Goal: Information Seeking & Learning: Learn about a topic

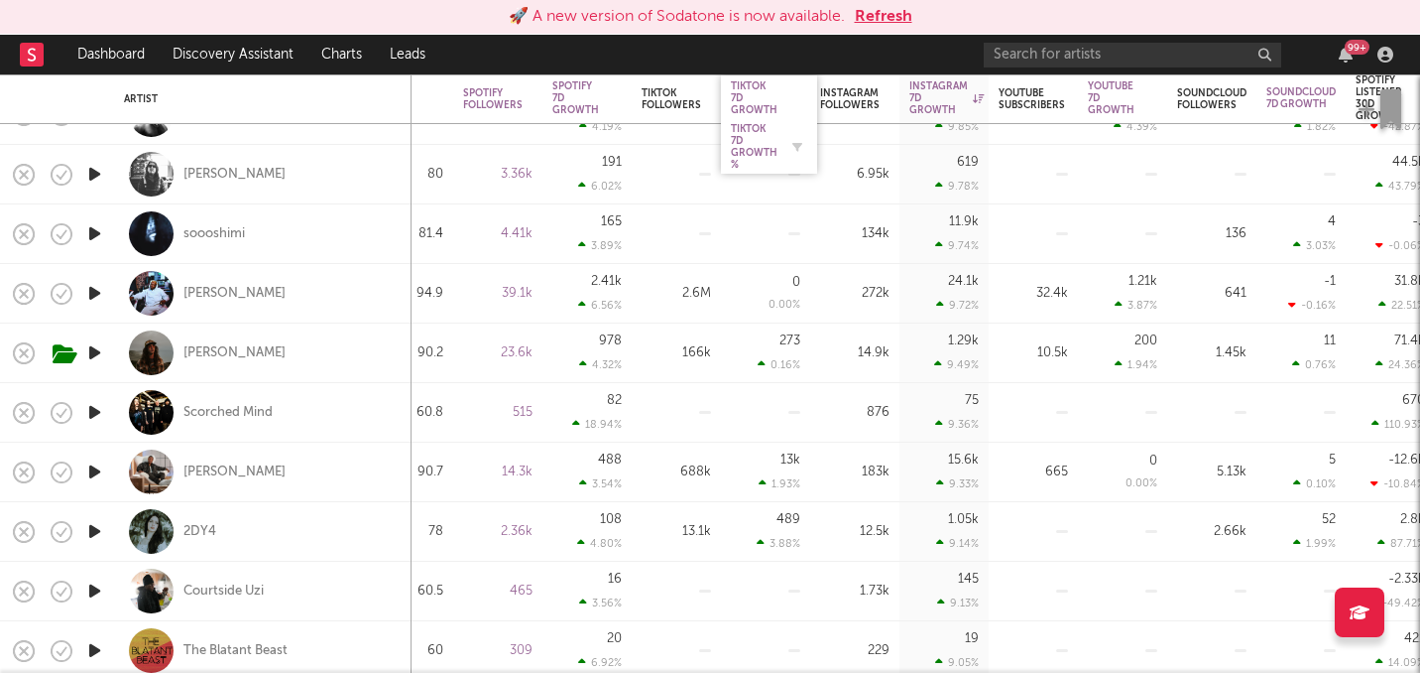
click at [760, 145] on div "Tiktok 7D Growth %" at bounding box center [754, 147] width 47 height 48
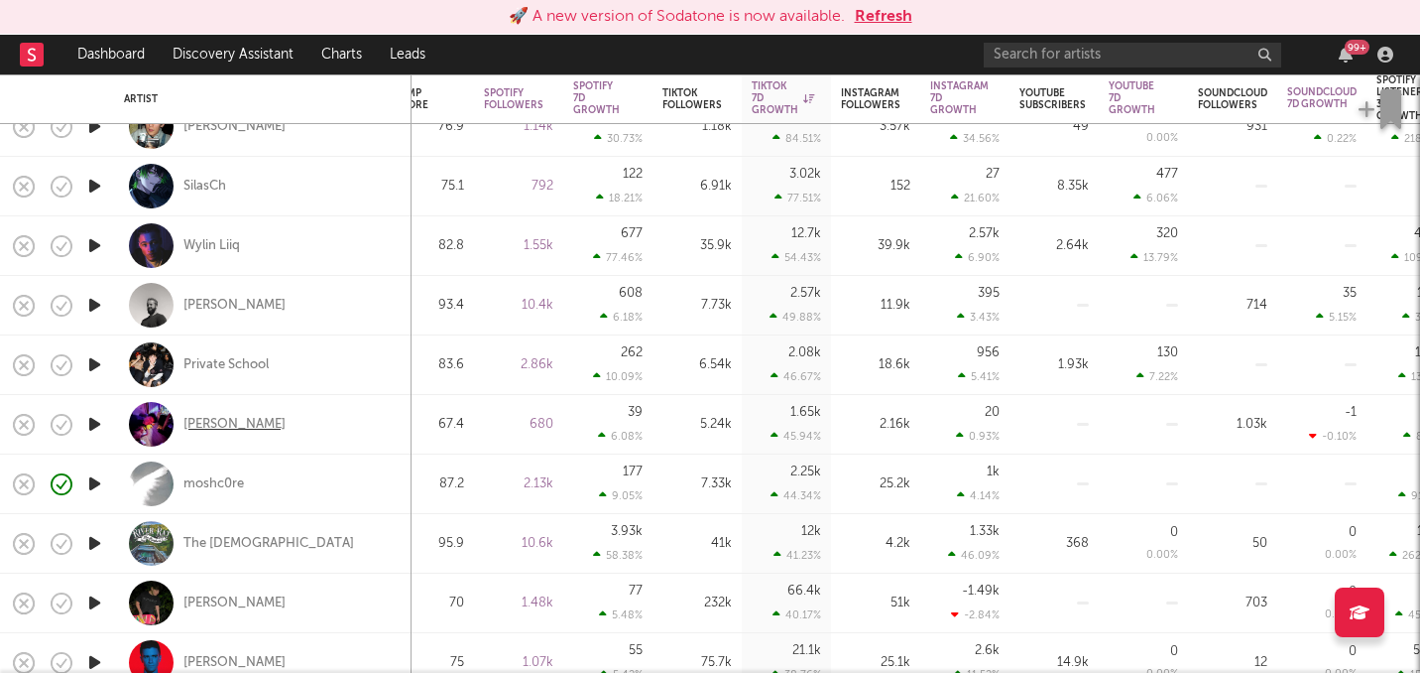
click at [238, 424] on div "[PERSON_NAME]" at bounding box center [235, 425] width 102 height 18
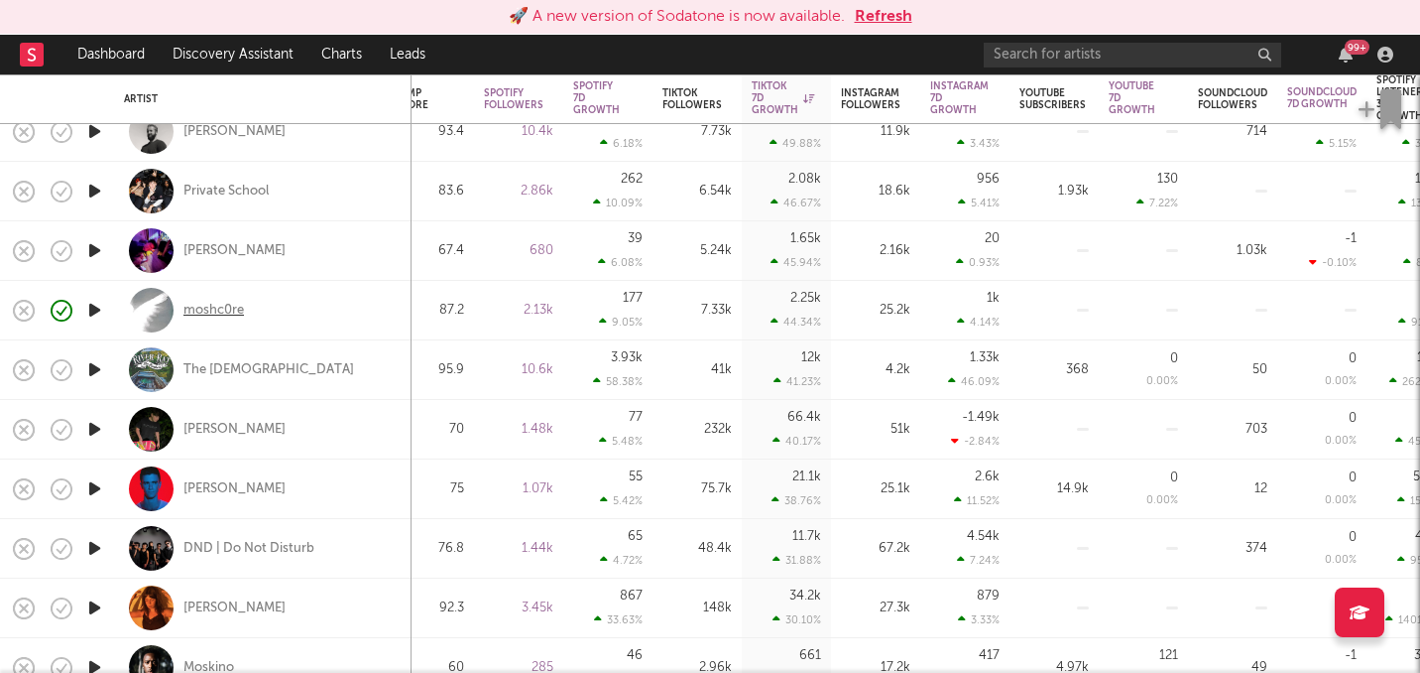
click at [216, 314] on div "moshc0re" at bounding box center [214, 311] width 61 height 18
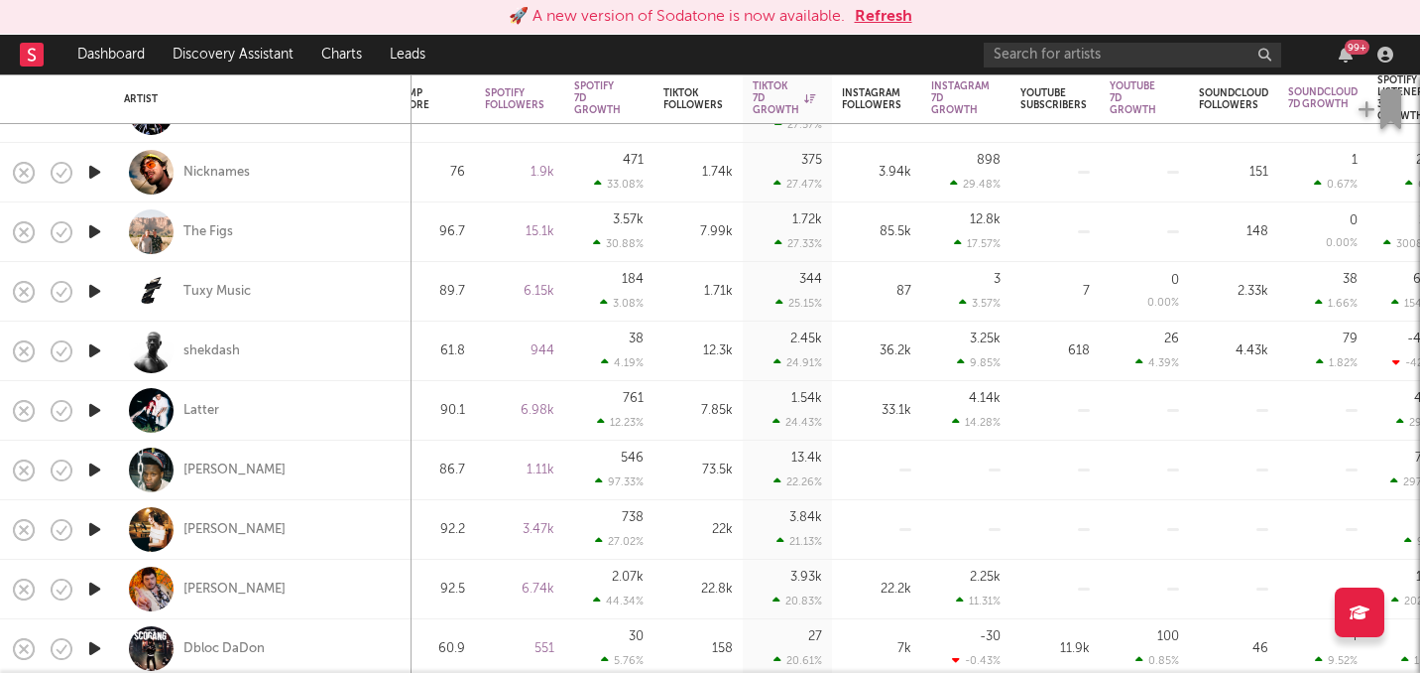
click at [96, 347] on icon "button" at bounding box center [94, 350] width 21 height 25
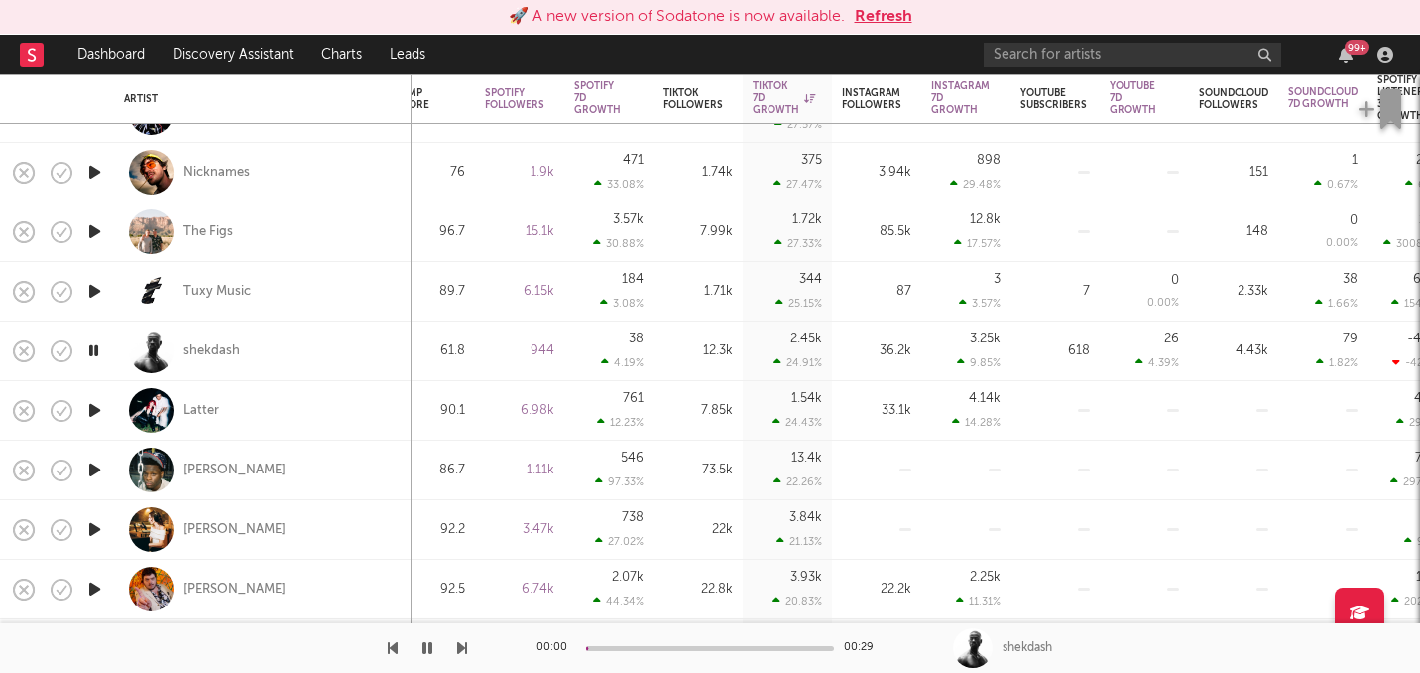
click at [96, 347] on icon "button" at bounding box center [93, 350] width 19 height 25
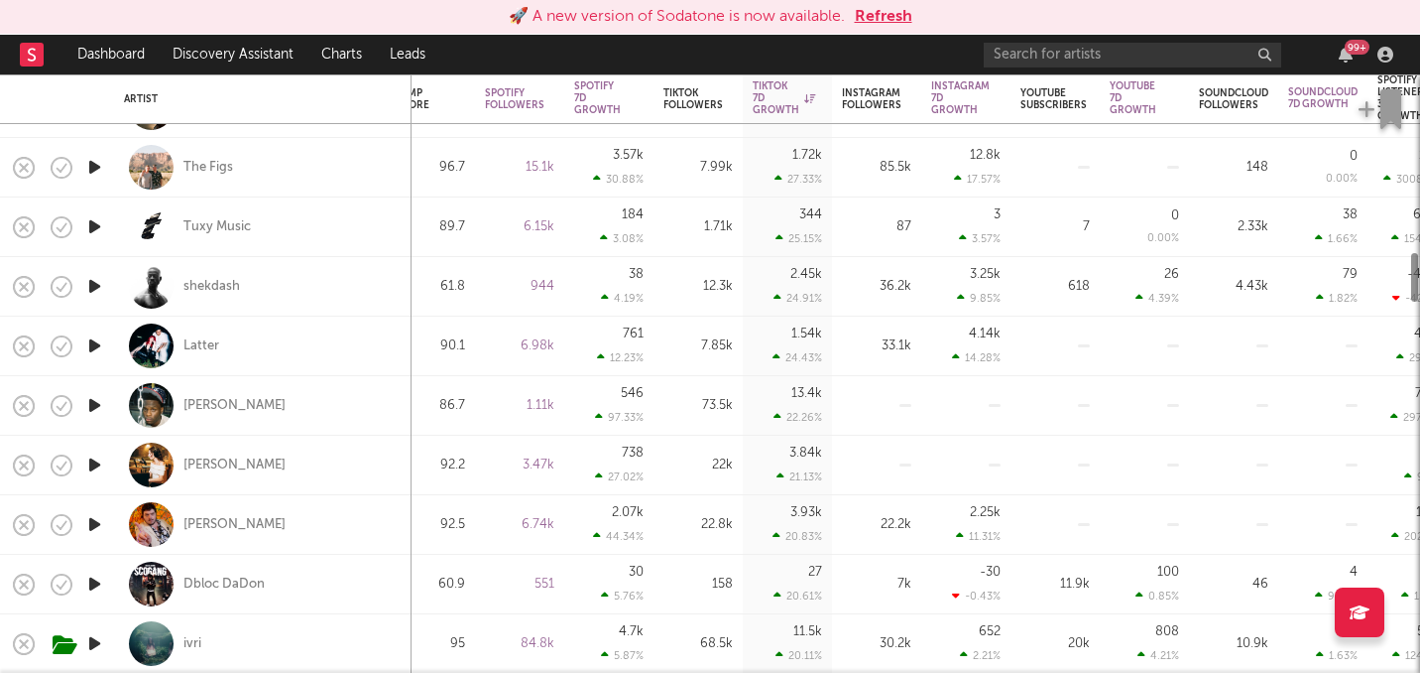
click at [98, 364] on div at bounding box center [94, 346] width 40 height 60
select select "1w"
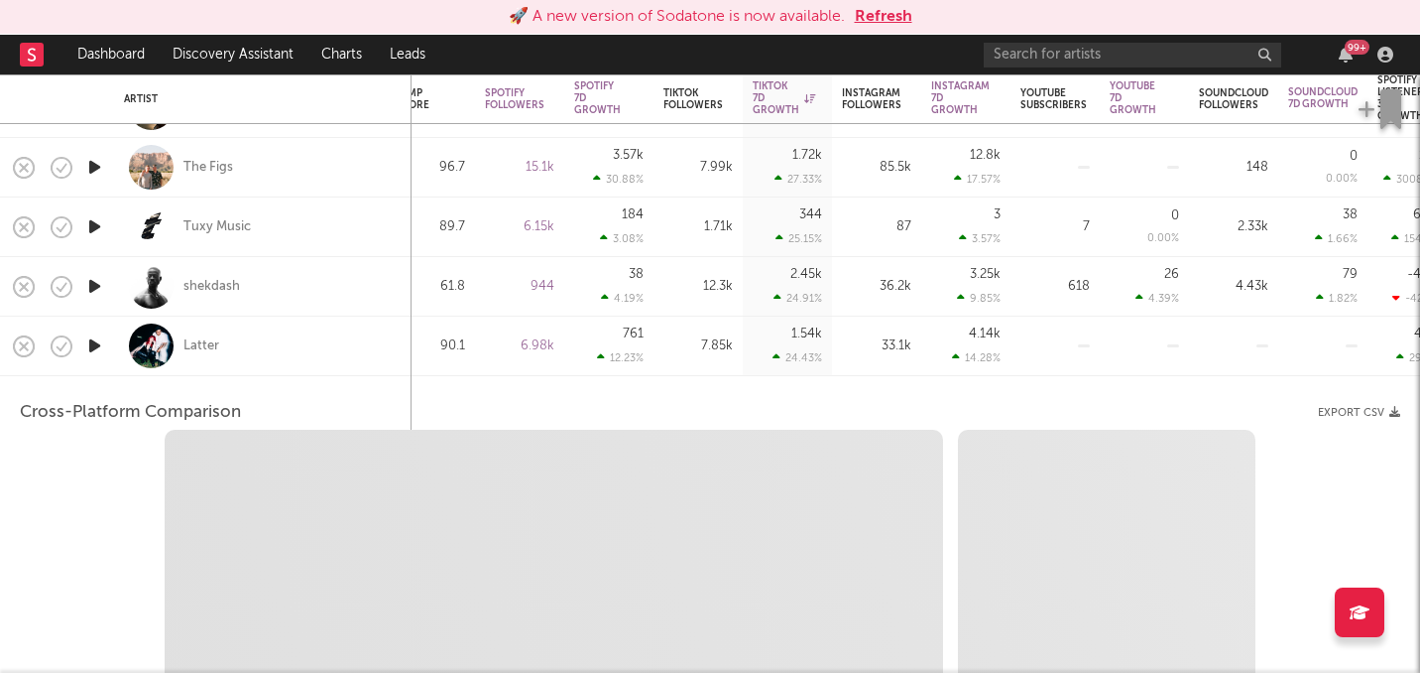
click at [97, 340] on icon "button" at bounding box center [94, 345] width 21 height 25
select select "6m"
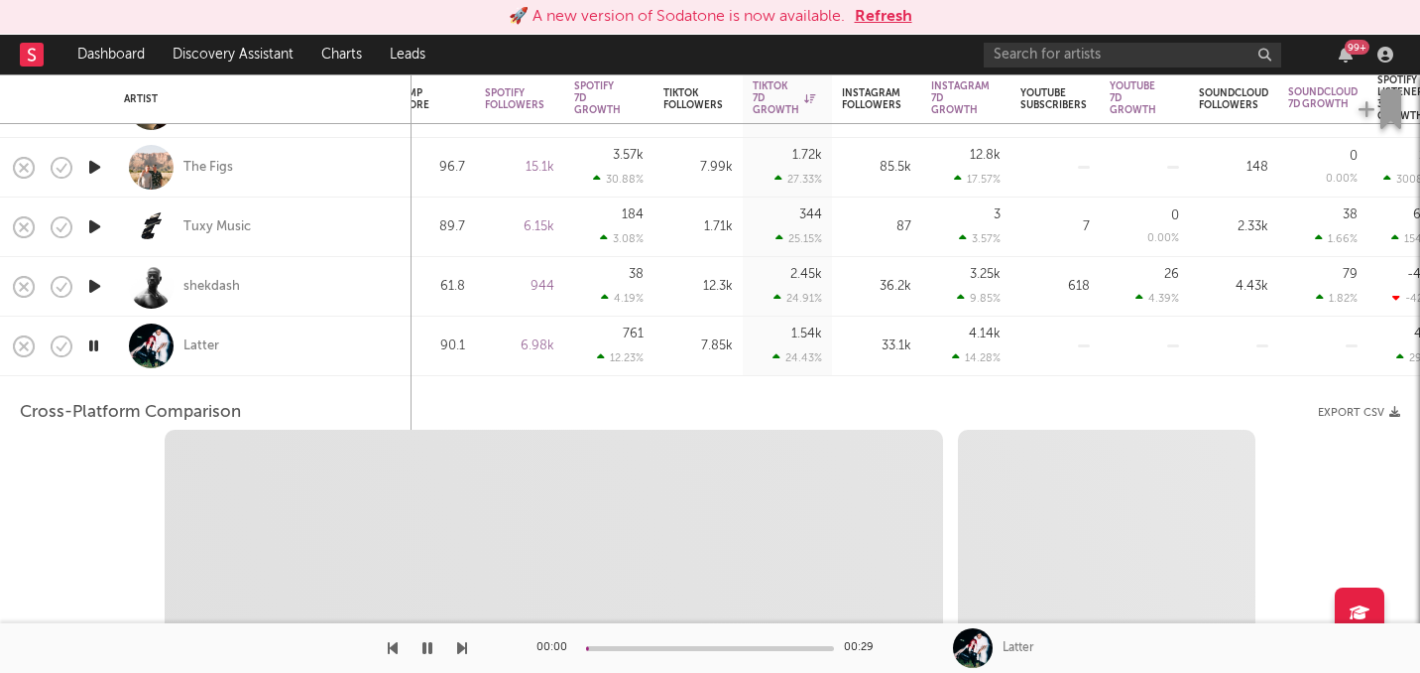
click at [122, 361] on div "Latter" at bounding box center [263, 346] width 298 height 60
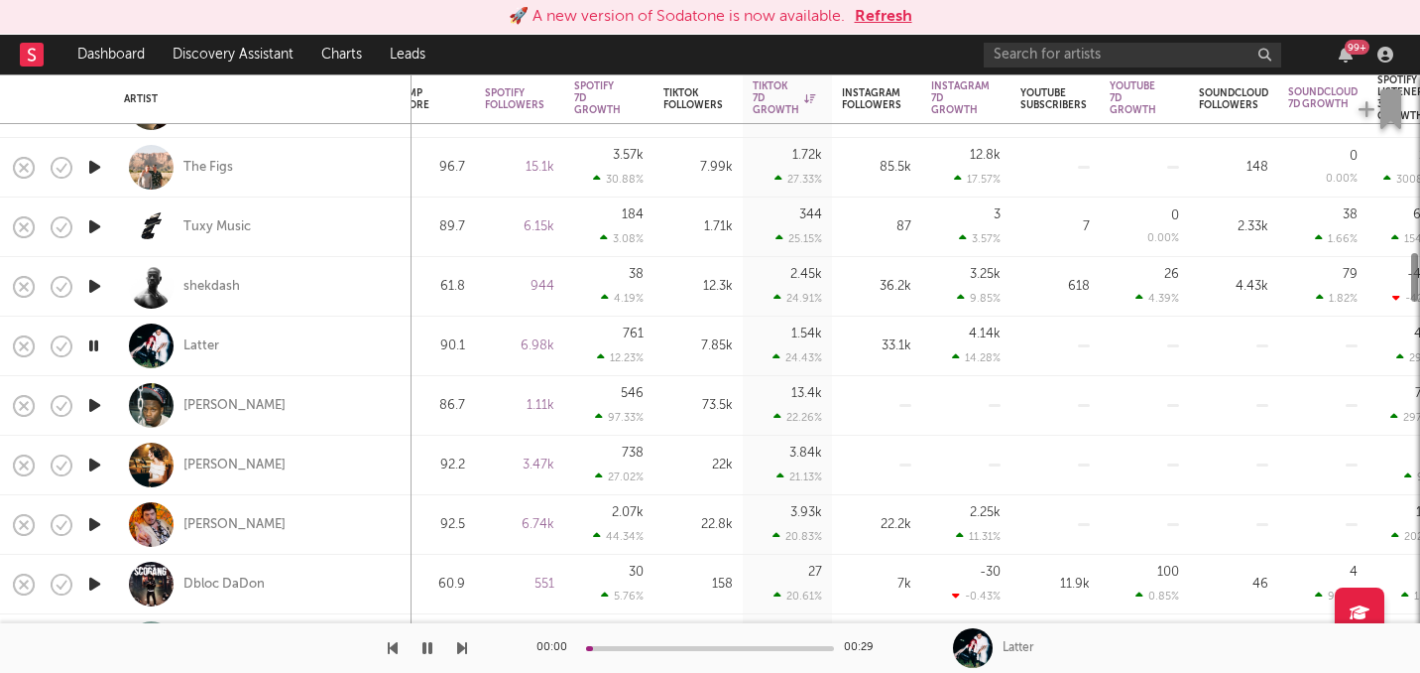
click at [96, 349] on icon "button" at bounding box center [93, 345] width 19 height 25
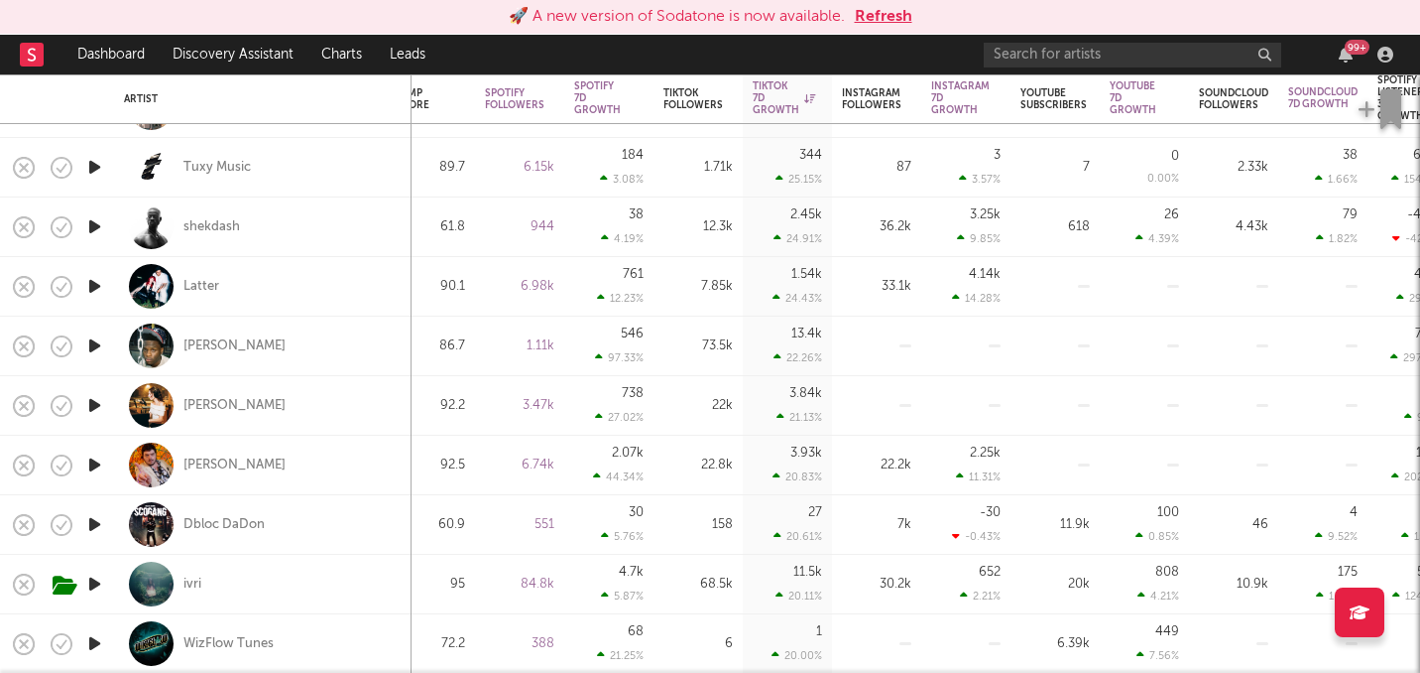
click at [95, 342] on icon "button" at bounding box center [94, 345] width 21 height 25
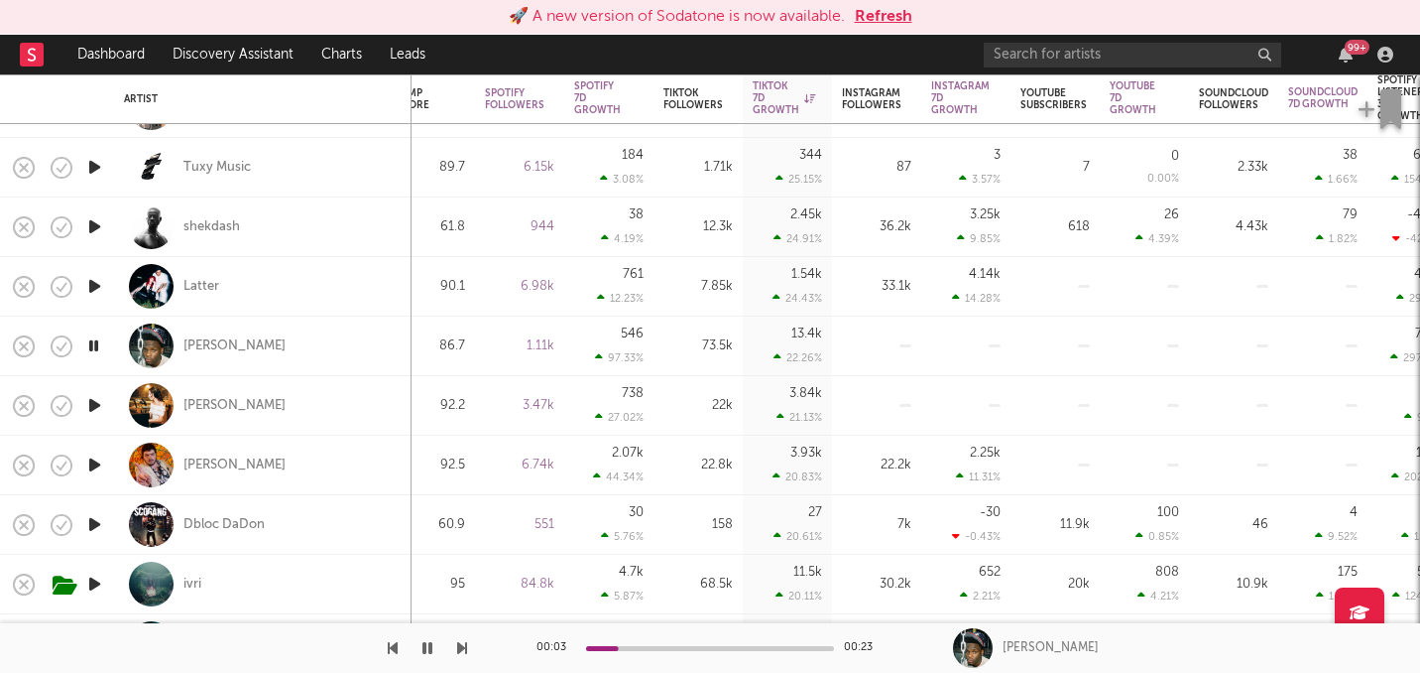
click at [94, 341] on icon "button" at bounding box center [93, 345] width 19 height 25
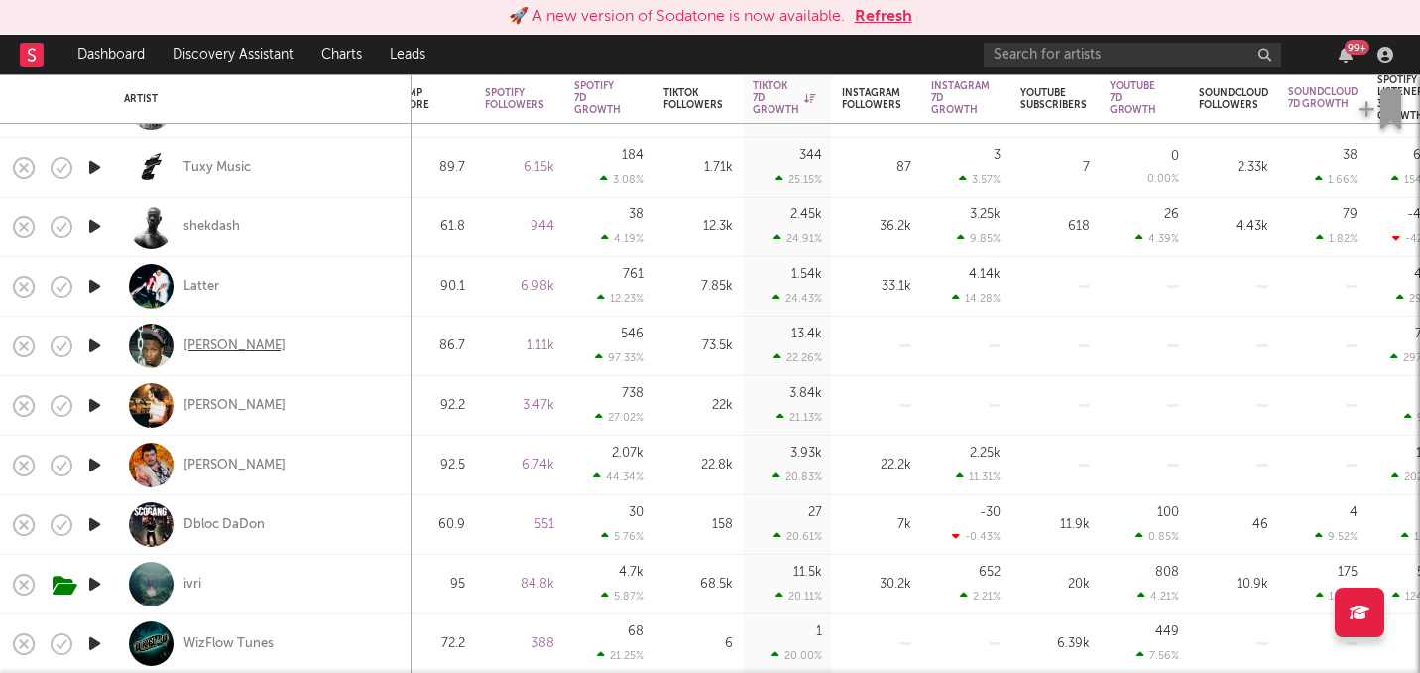
click at [243, 351] on div "[PERSON_NAME]" at bounding box center [235, 346] width 102 height 18
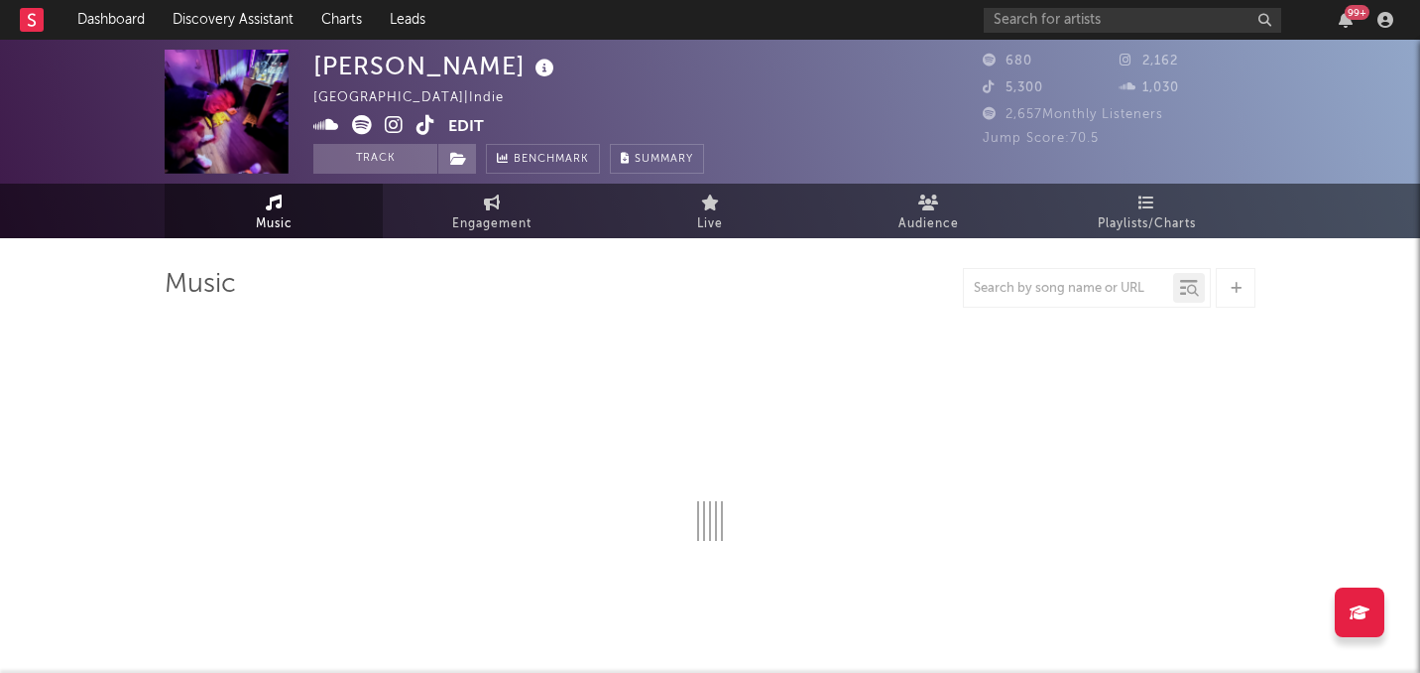
select select "1w"
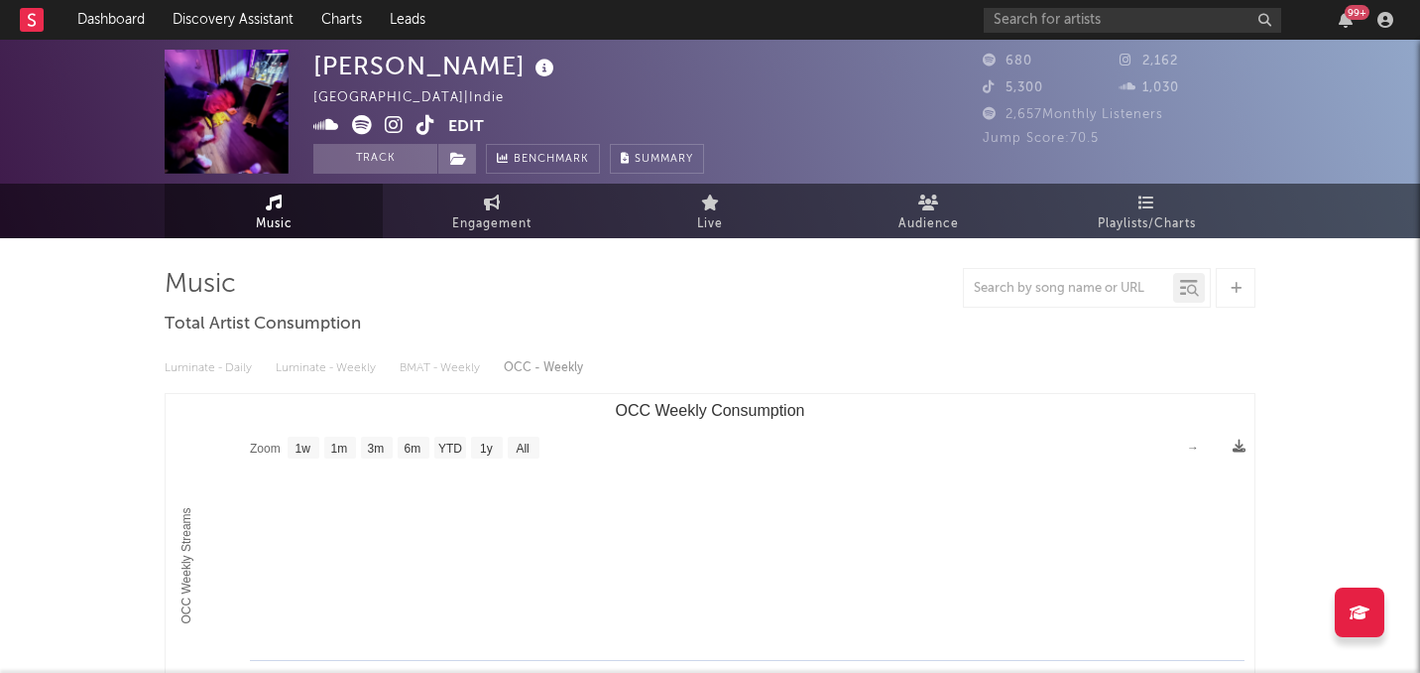
click at [427, 128] on icon at bounding box center [426, 125] width 19 height 20
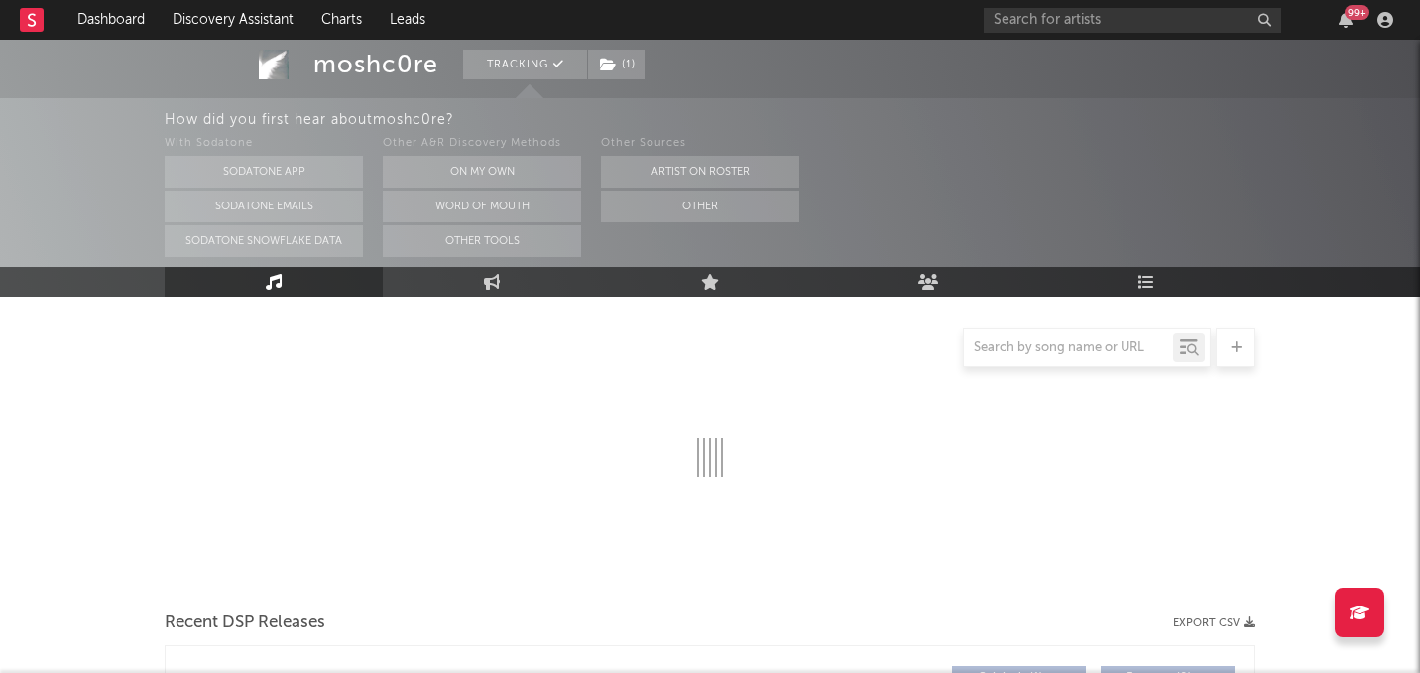
select select "1w"
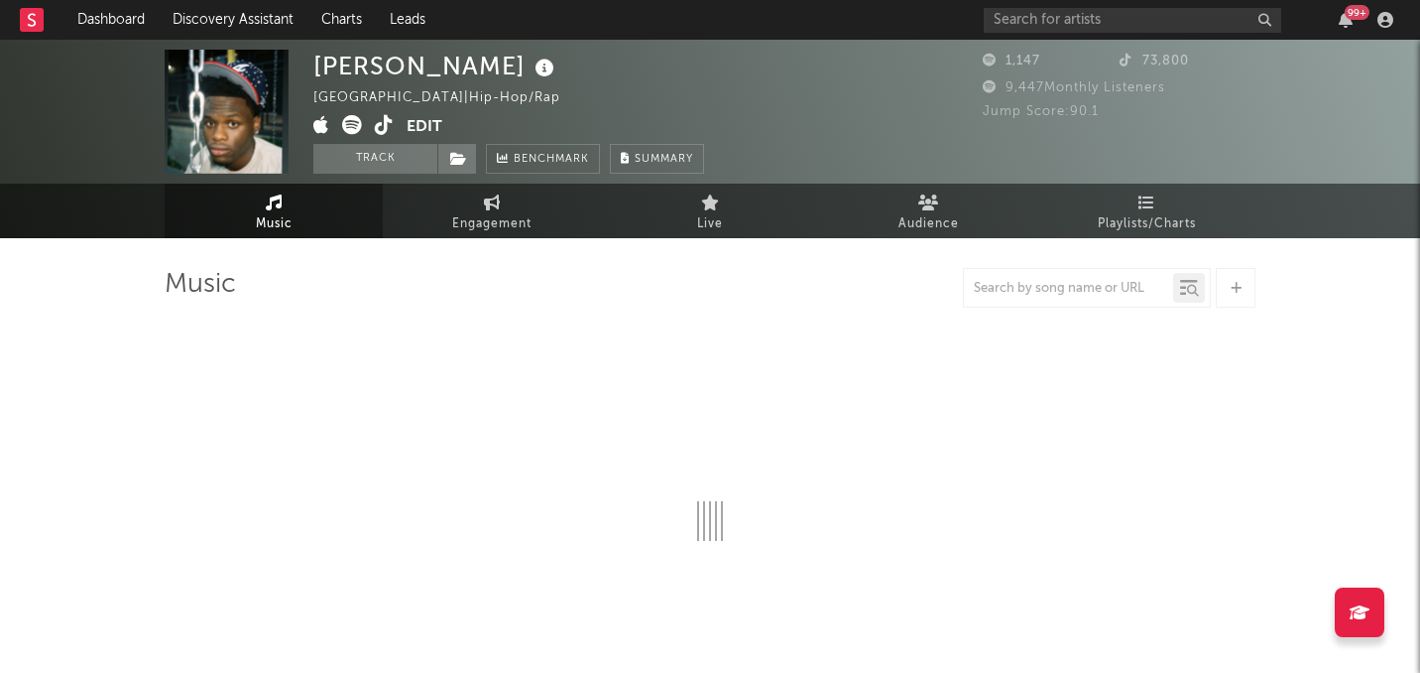
select select "1w"
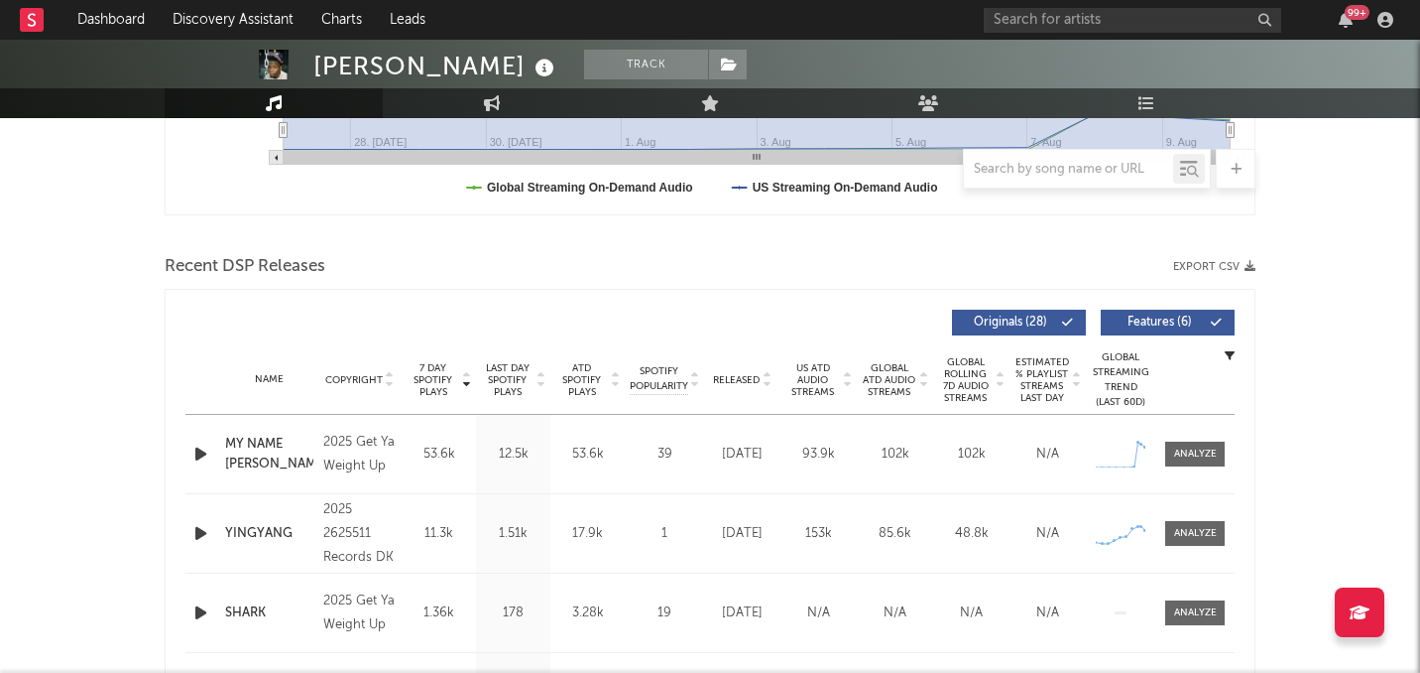
scroll to position [672, 0]
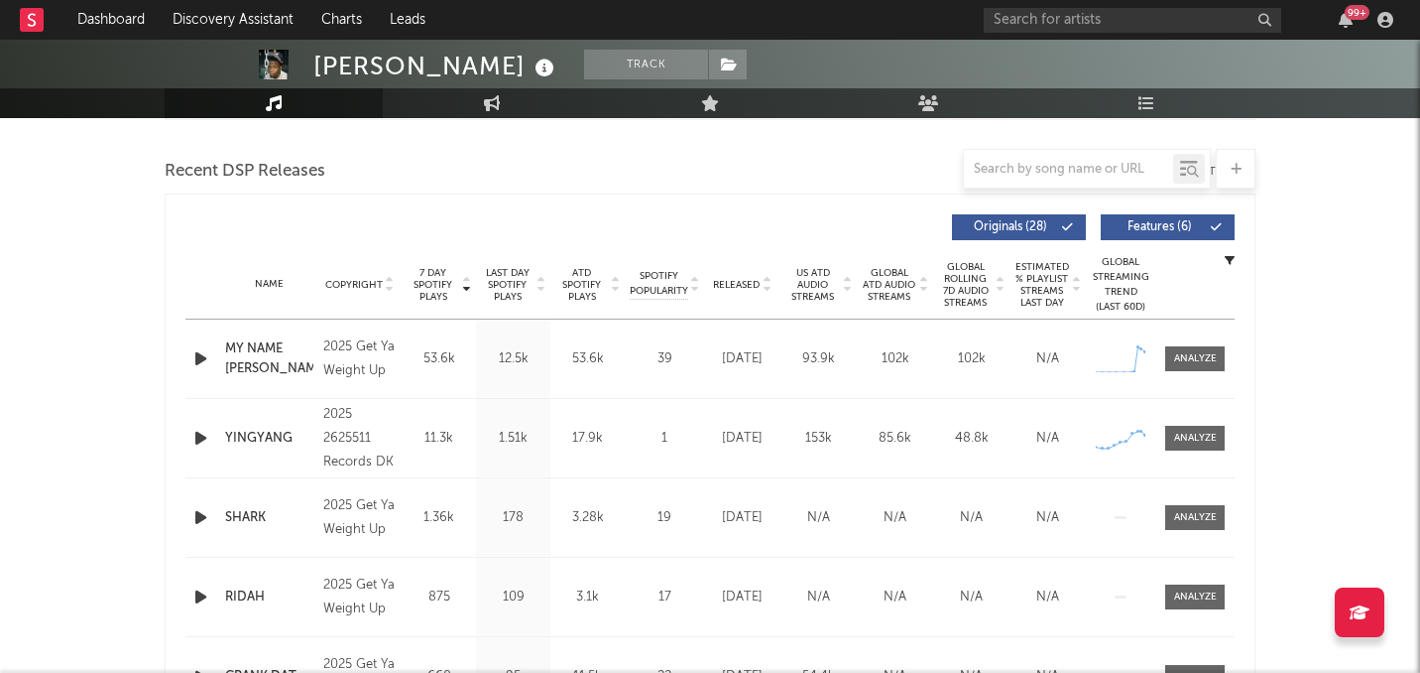
click at [218, 358] on div at bounding box center [202, 358] width 35 height 25
click at [199, 359] on icon "button" at bounding box center [200, 358] width 21 height 25
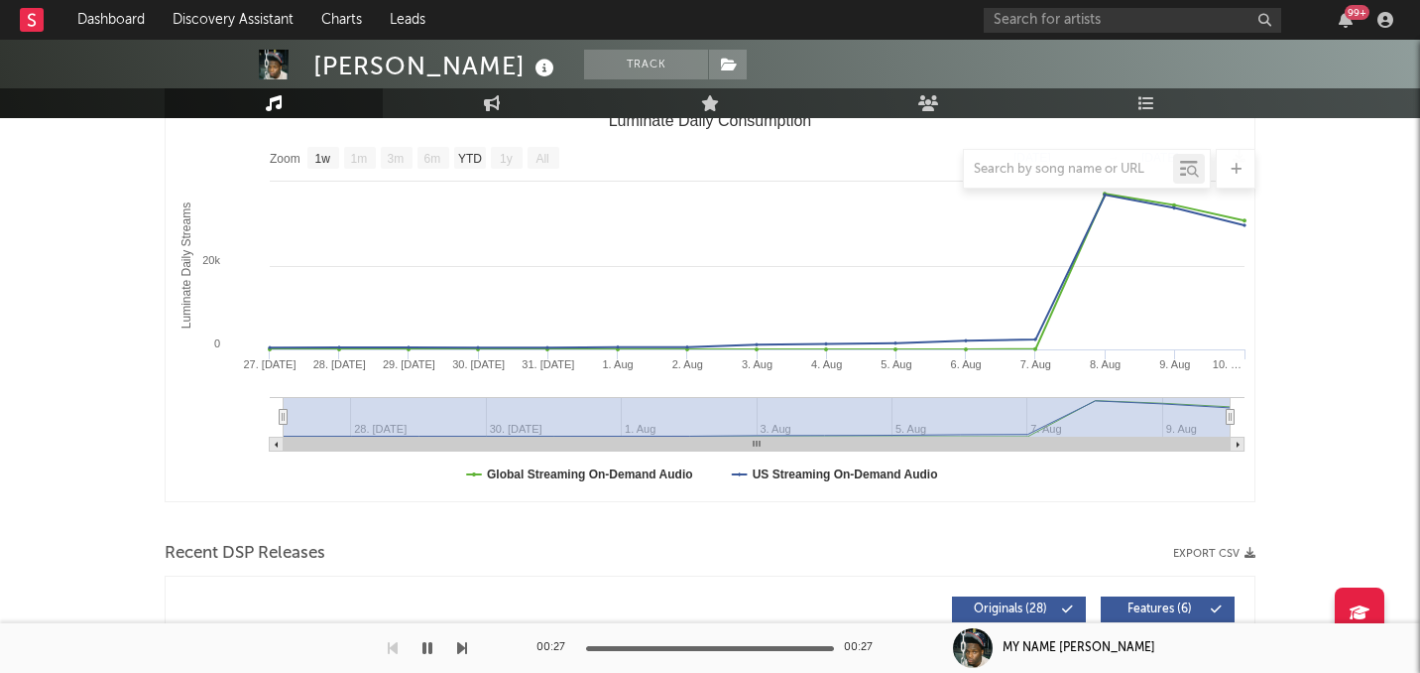
scroll to position [0, 0]
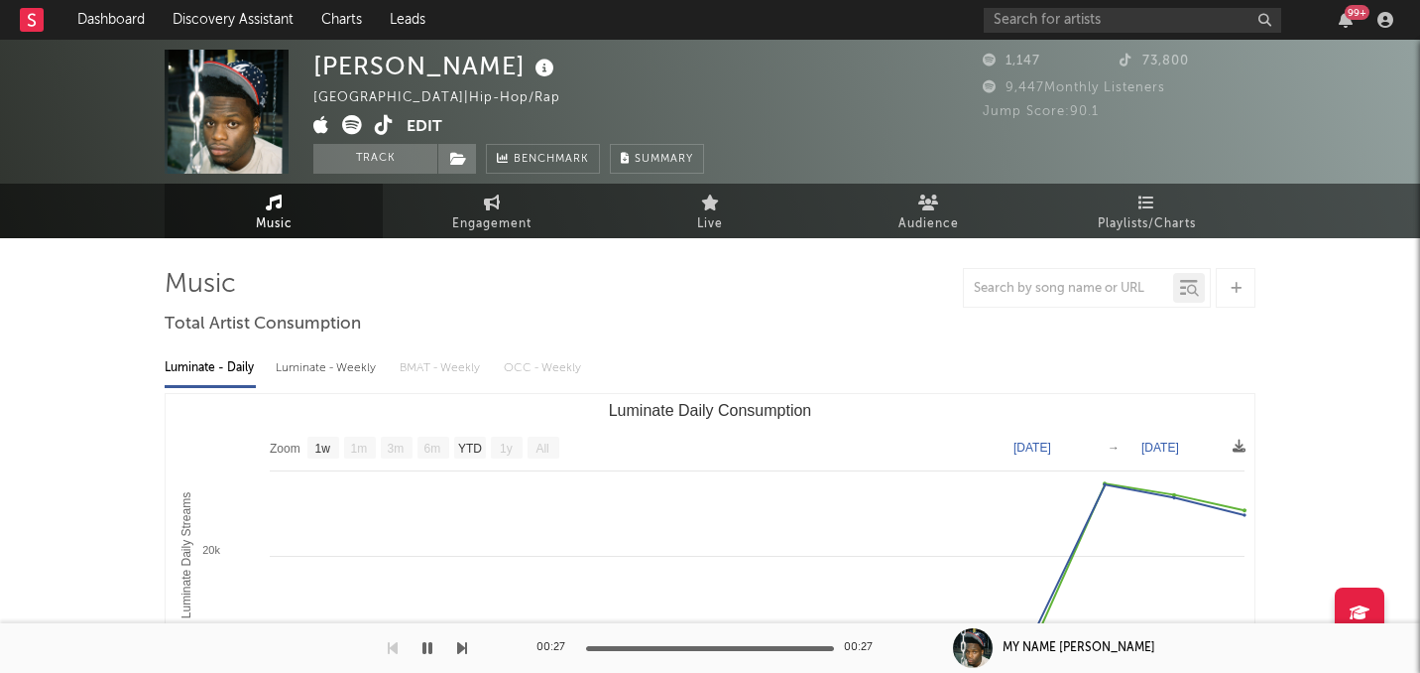
click at [388, 132] on icon at bounding box center [384, 125] width 19 height 20
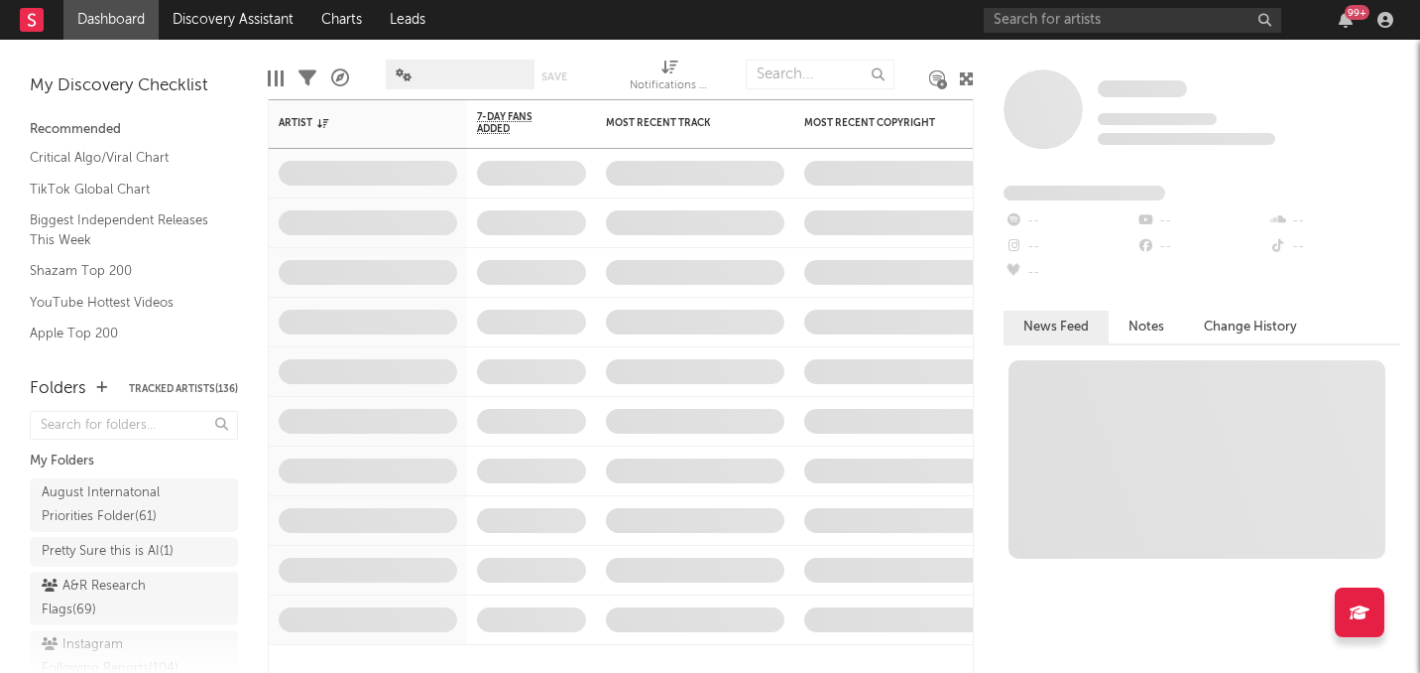
click at [1048, 32] on div "99 +" at bounding box center [1192, 20] width 417 height 40
click at [1039, 20] on input "text" at bounding box center [1133, 20] width 298 height 25
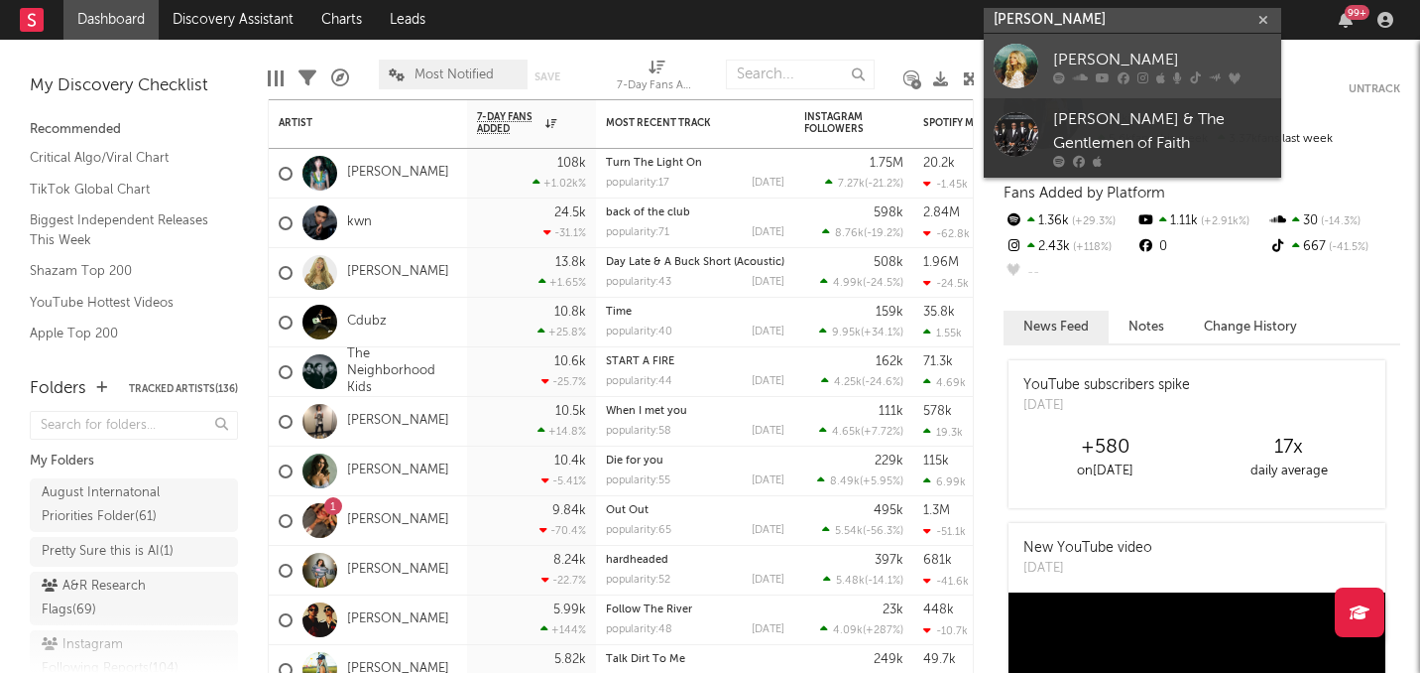
type input "carter faith"
click at [1061, 65] on div "[PERSON_NAME]" at bounding box center [1162, 60] width 218 height 24
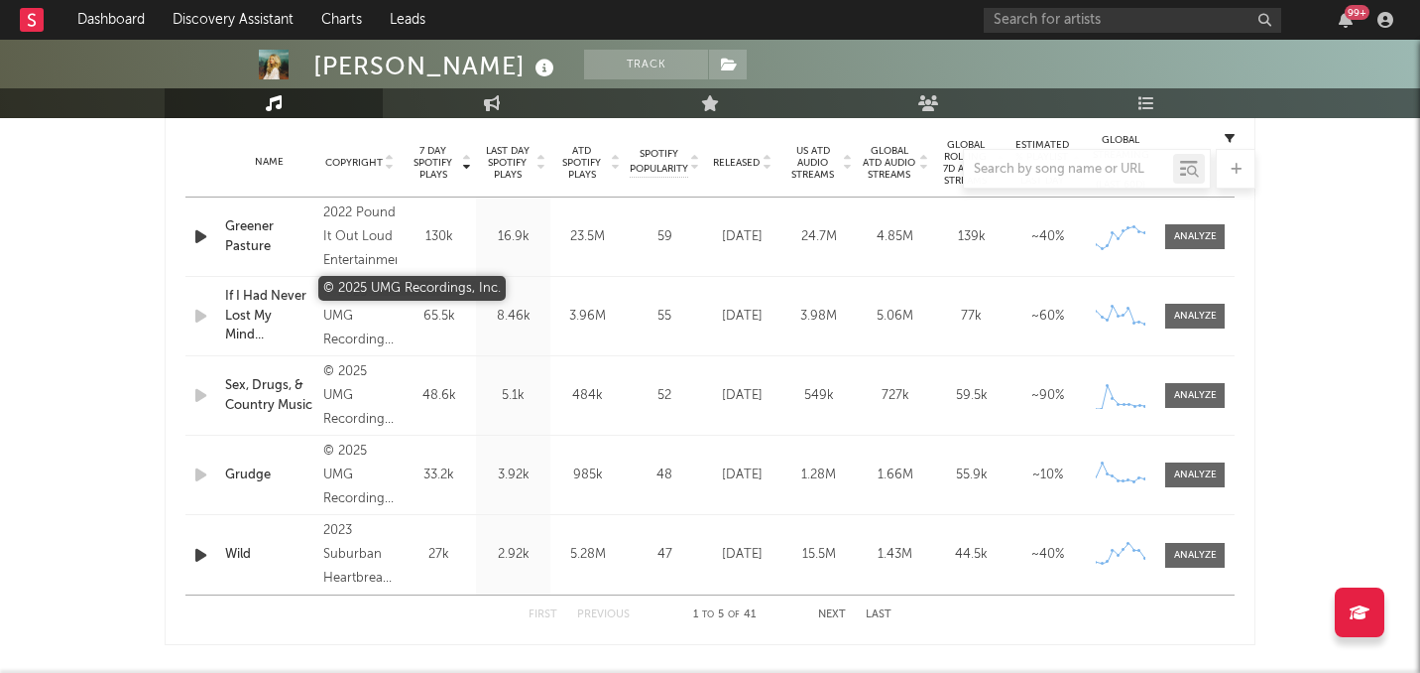
select select "6m"
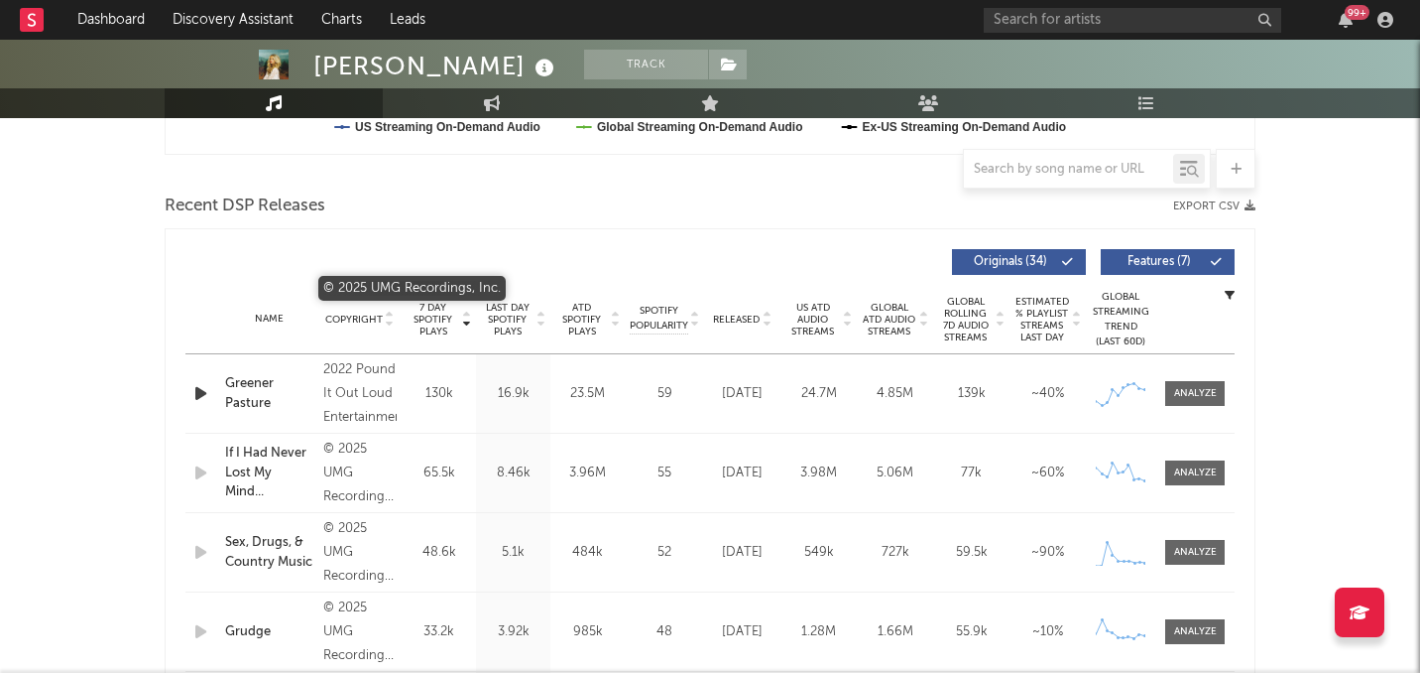
scroll to position [794, 0]
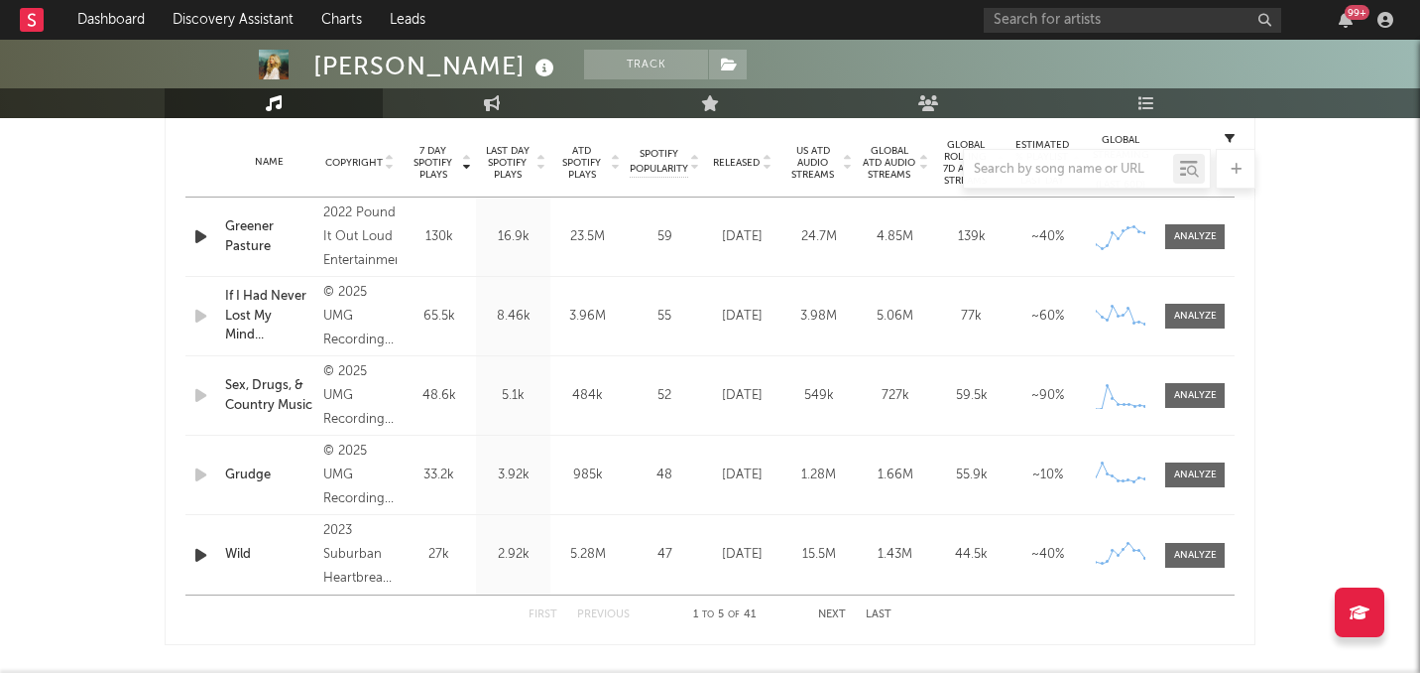
click at [725, 158] on div at bounding box center [710, 169] width 1091 height 40
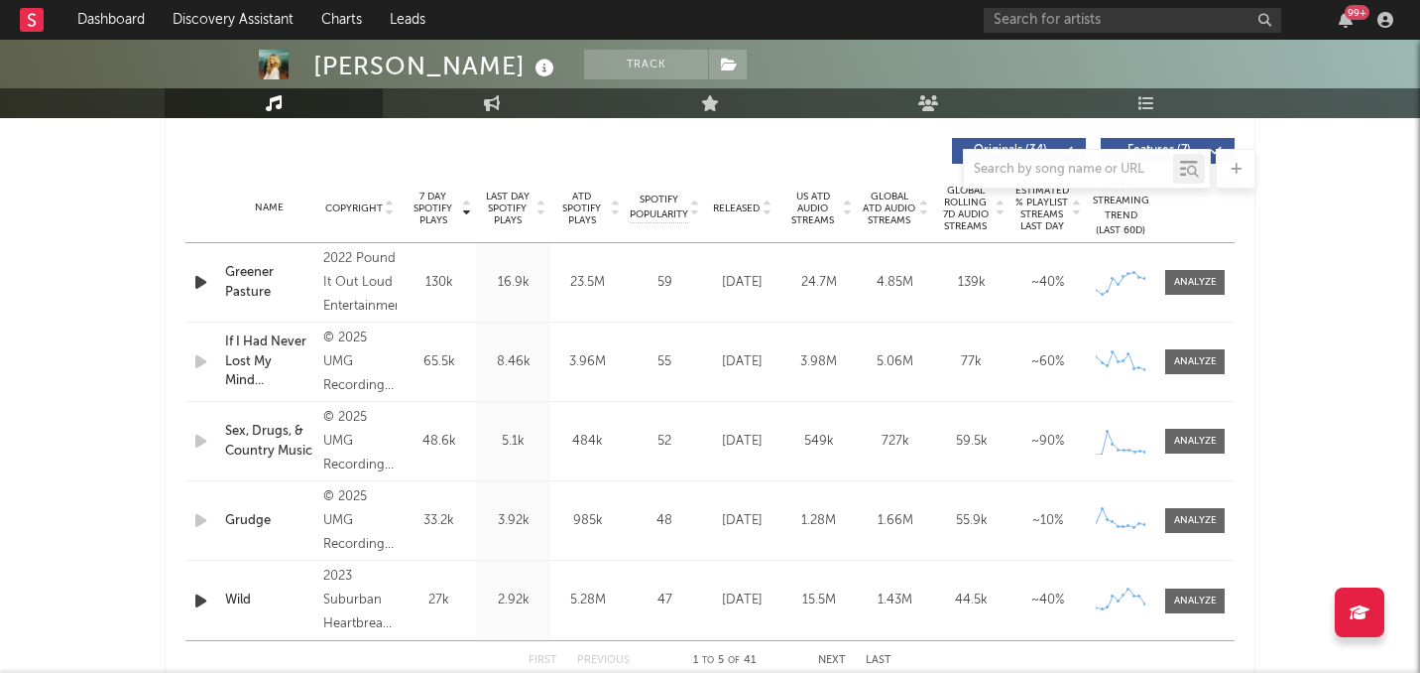
scroll to position [708, 0]
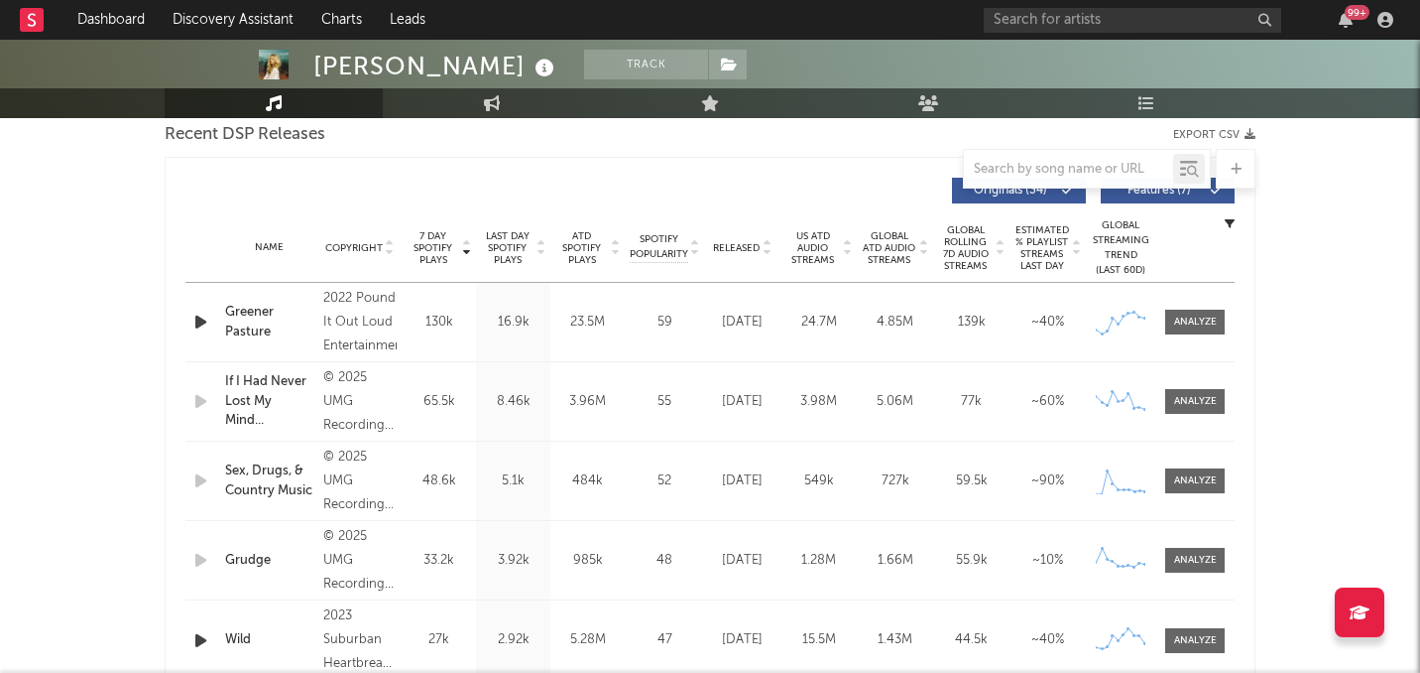
click at [744, 251] on span "Released" at bounding box center [736, 248] width 47 height 12
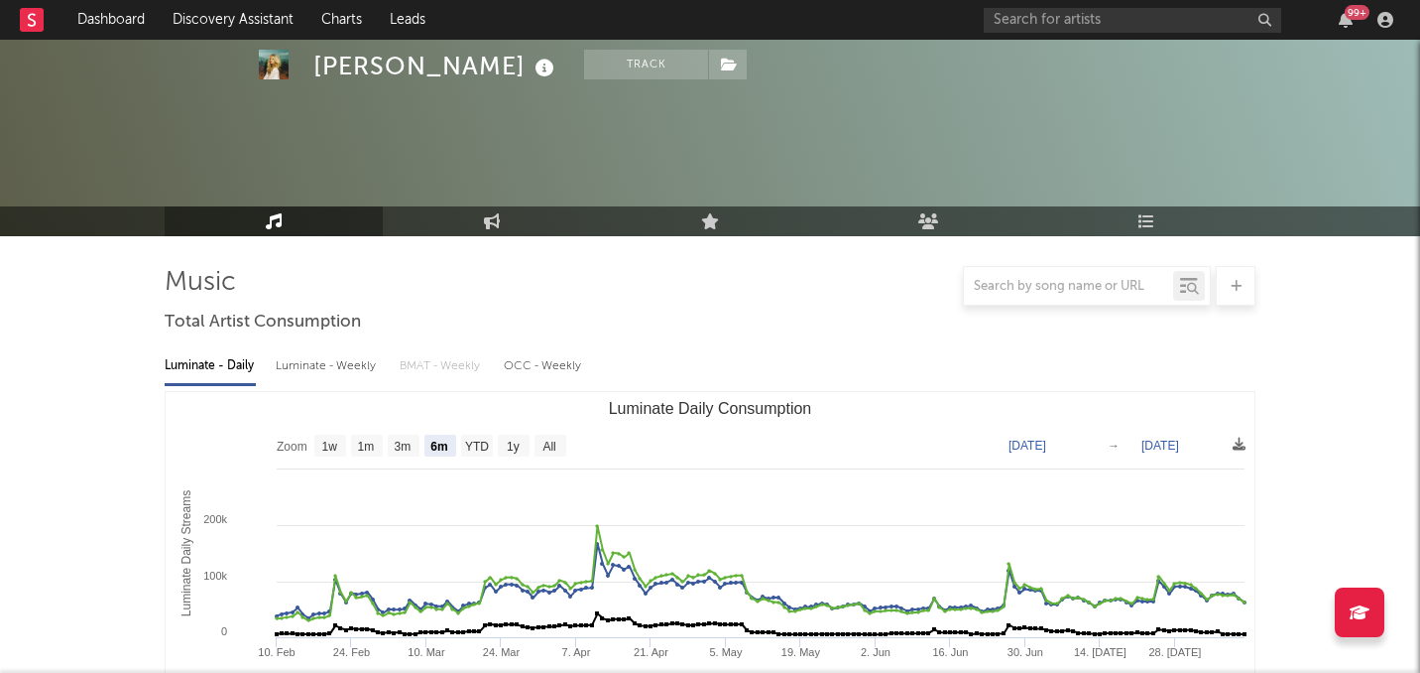
scroll to position [0, 0]
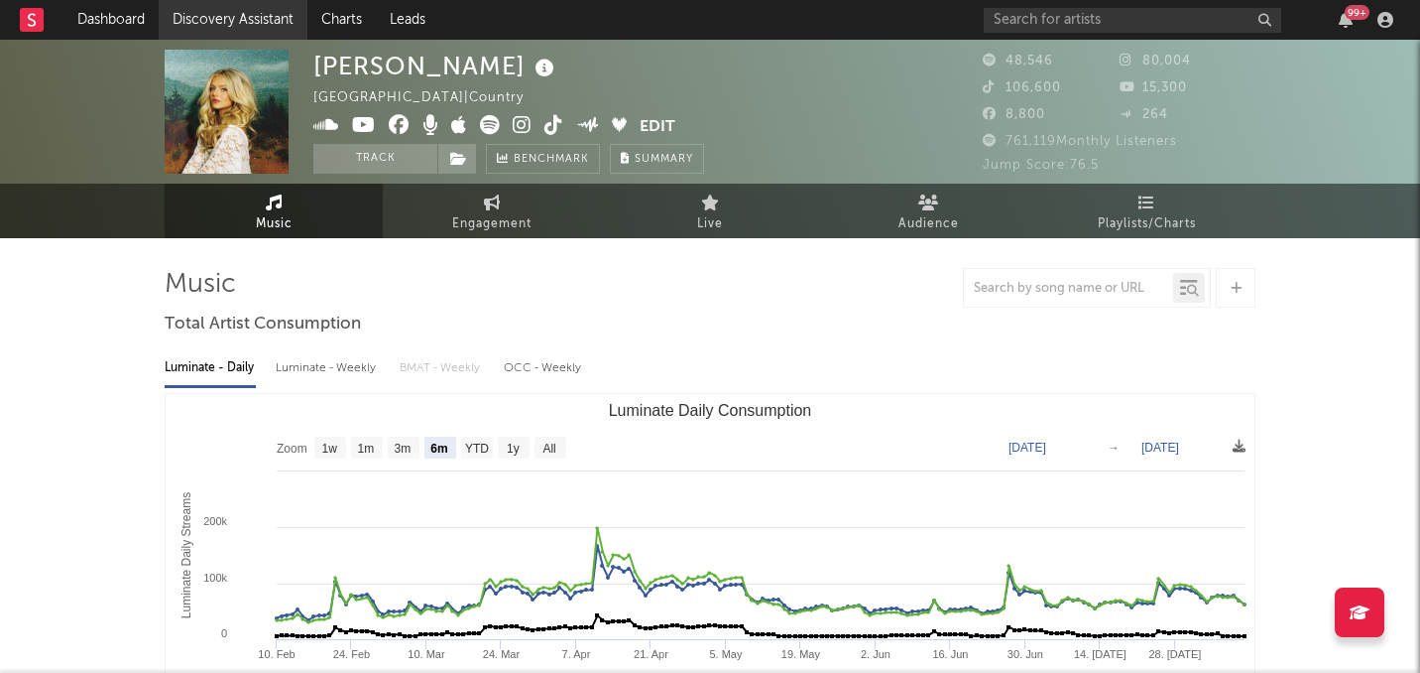
click at [196, 17] on link "Discovery Assistant" at bounding box center [233, 20] width 149 height 40
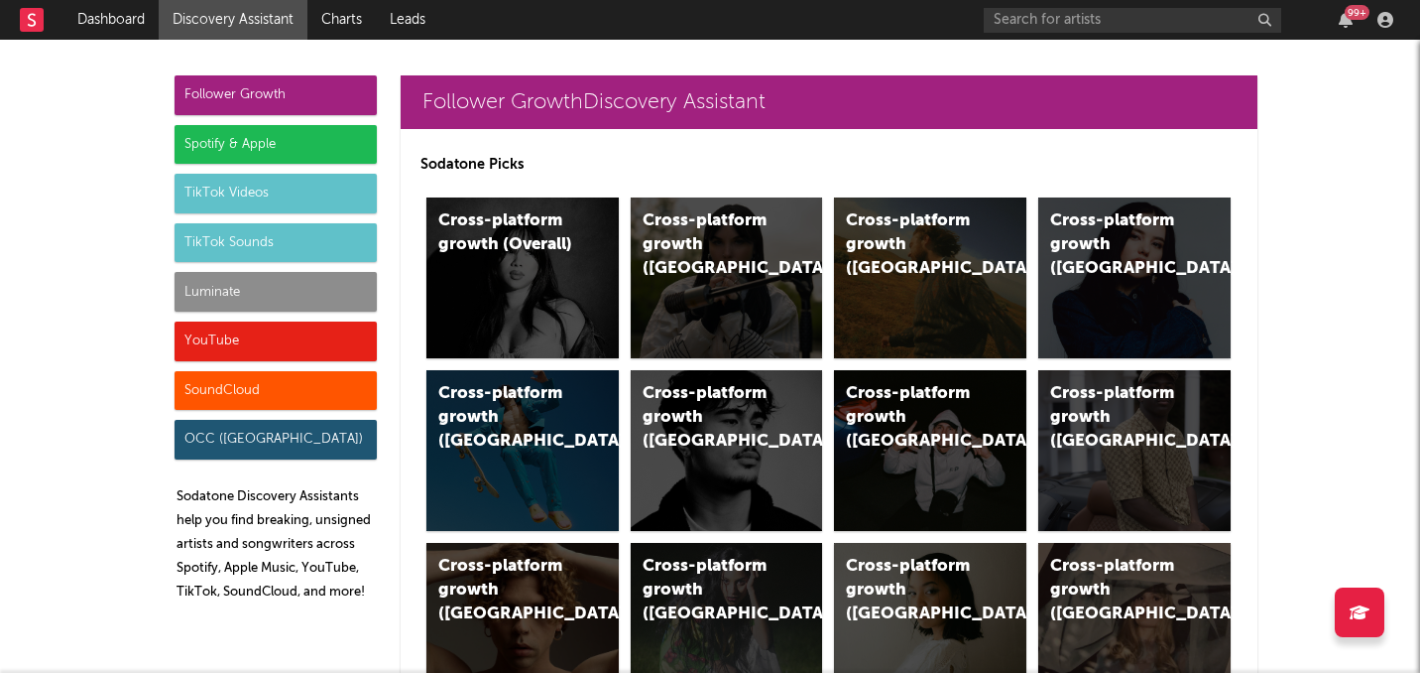
click at [315, 156] on div "Spotify & Apple" at bounding box center [276, 145] width 202 height 40
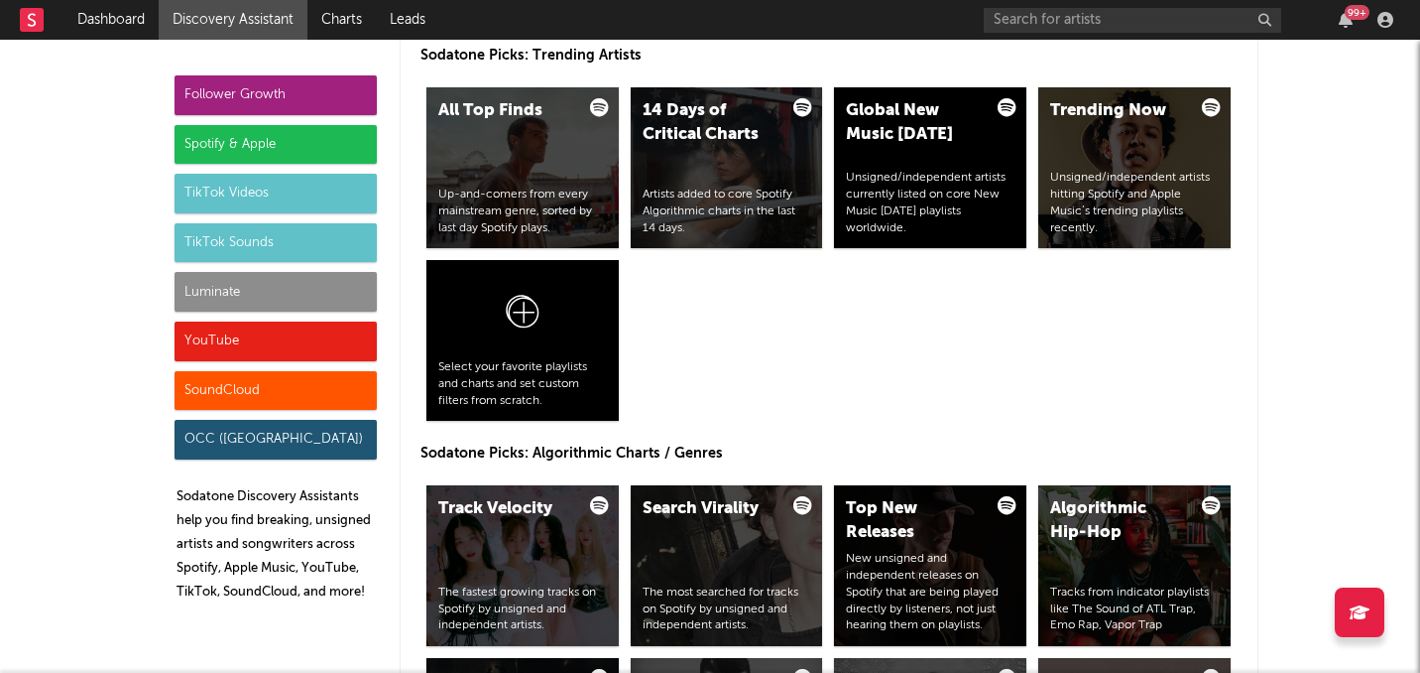
scroll to position [2099, 0]
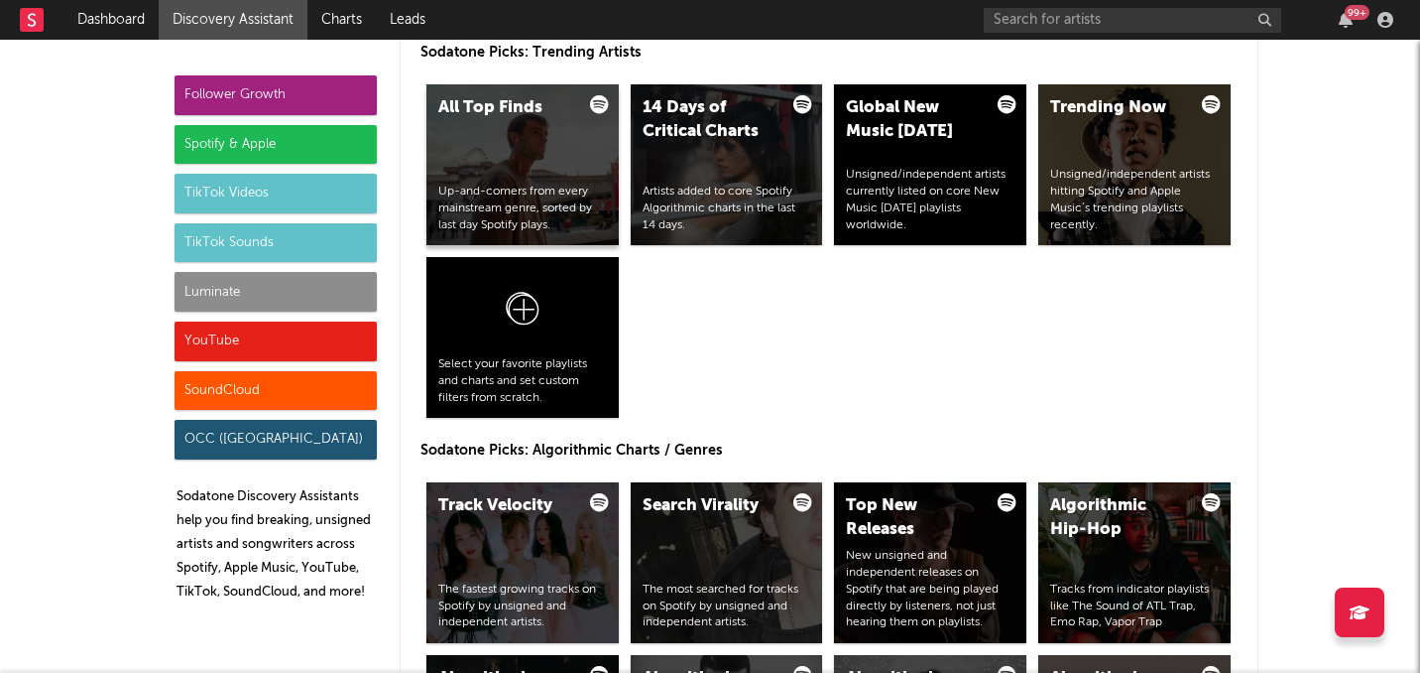
click at [572, 195] on div "Up-and-comers from every mainstream genre, sorted by last day Spotify plays." at bounding box center [522, 209] width 169 height 50
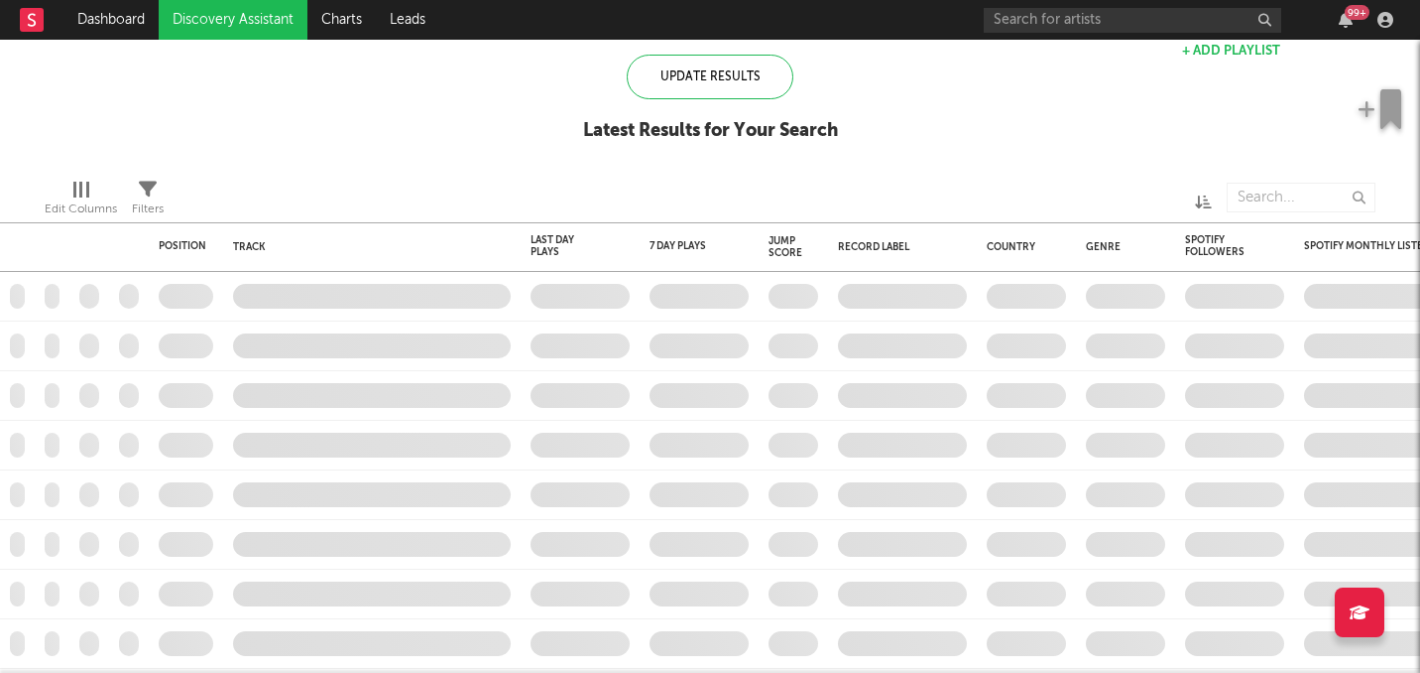
checkbox input "true"
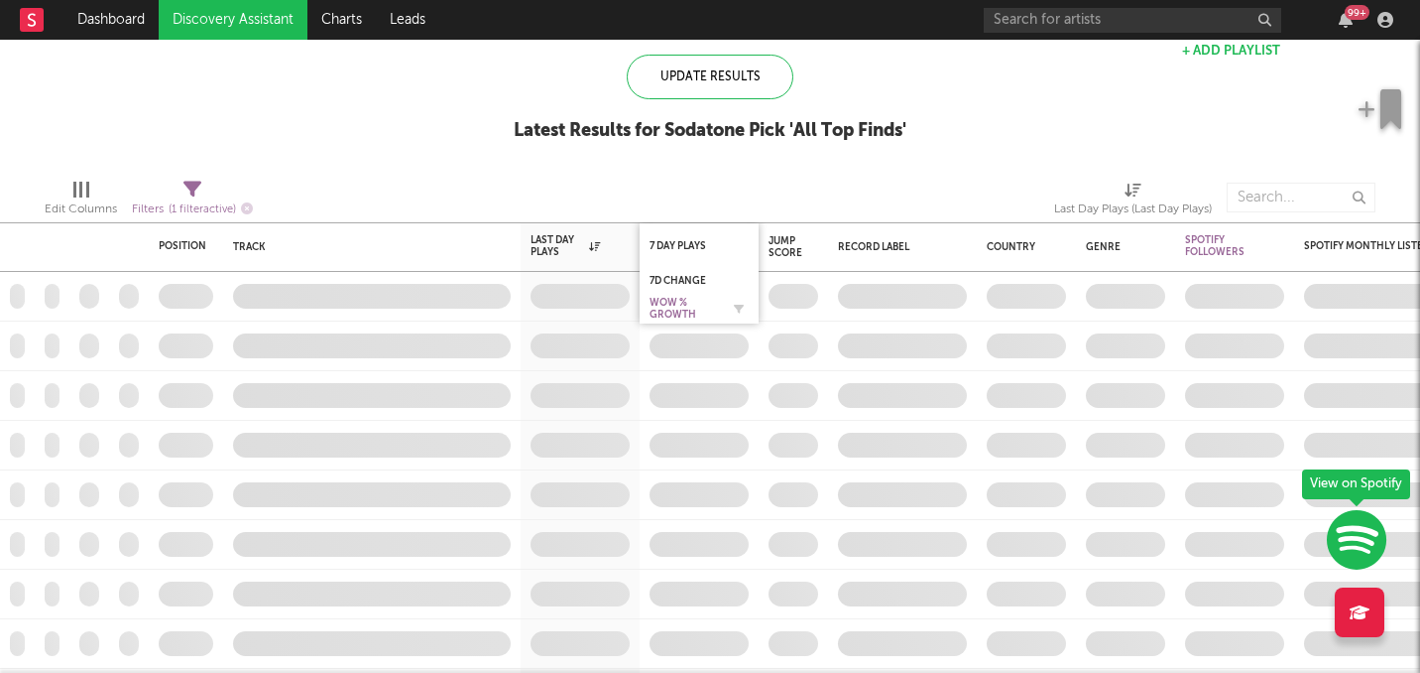
click at [679, 304] on div "WoW % Growth" at bounding box center [684, 309] width 69 height 24
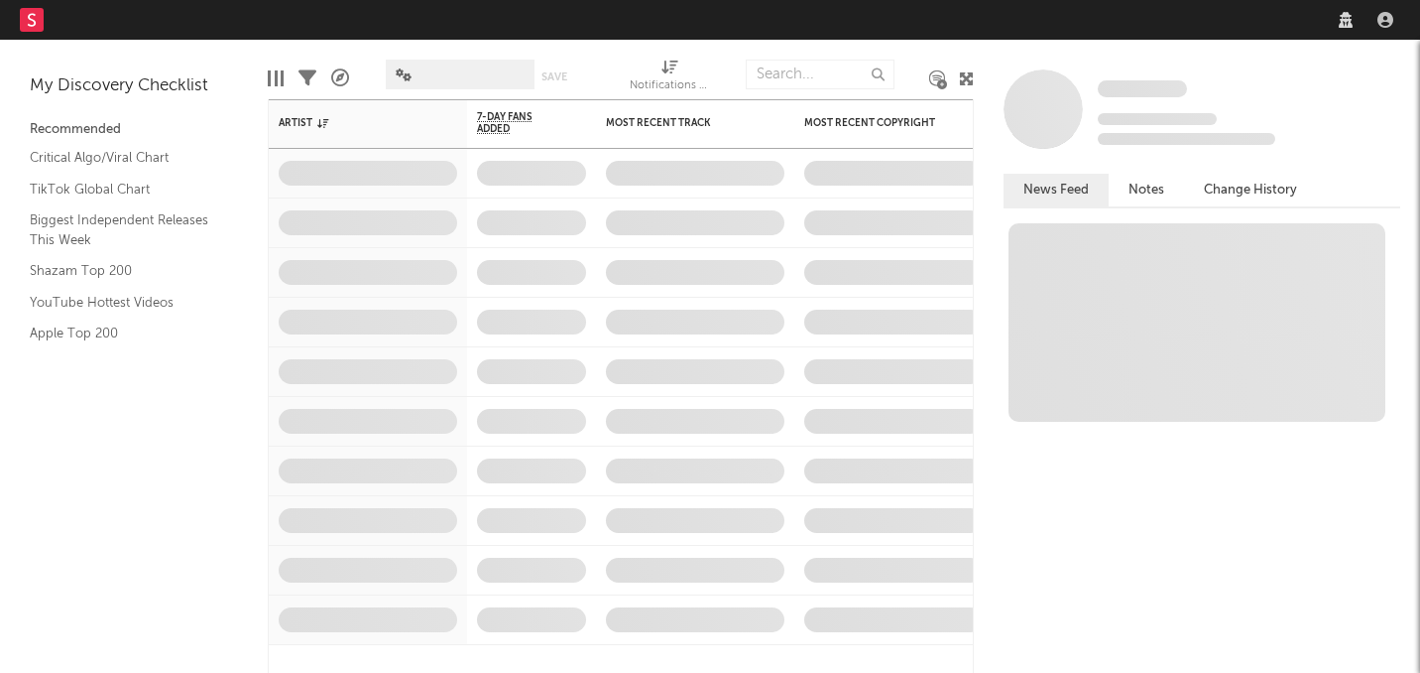
click at [1151, 22] on nav "Dashboard Discovery Assistant Charts Leads" at bounding box center [710, 20] width 1420 height 40
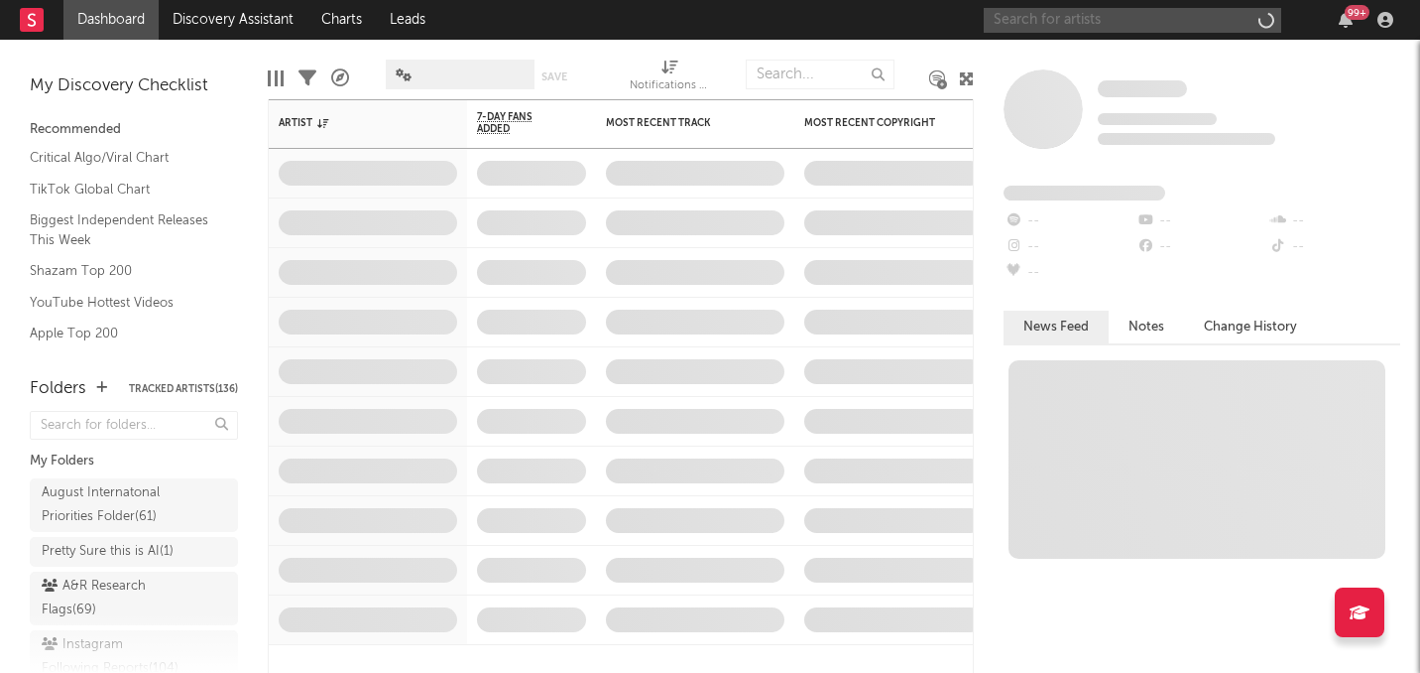
click at [1090, 21] on input "text" at bounding box center [1133, 20] width 298 height 25
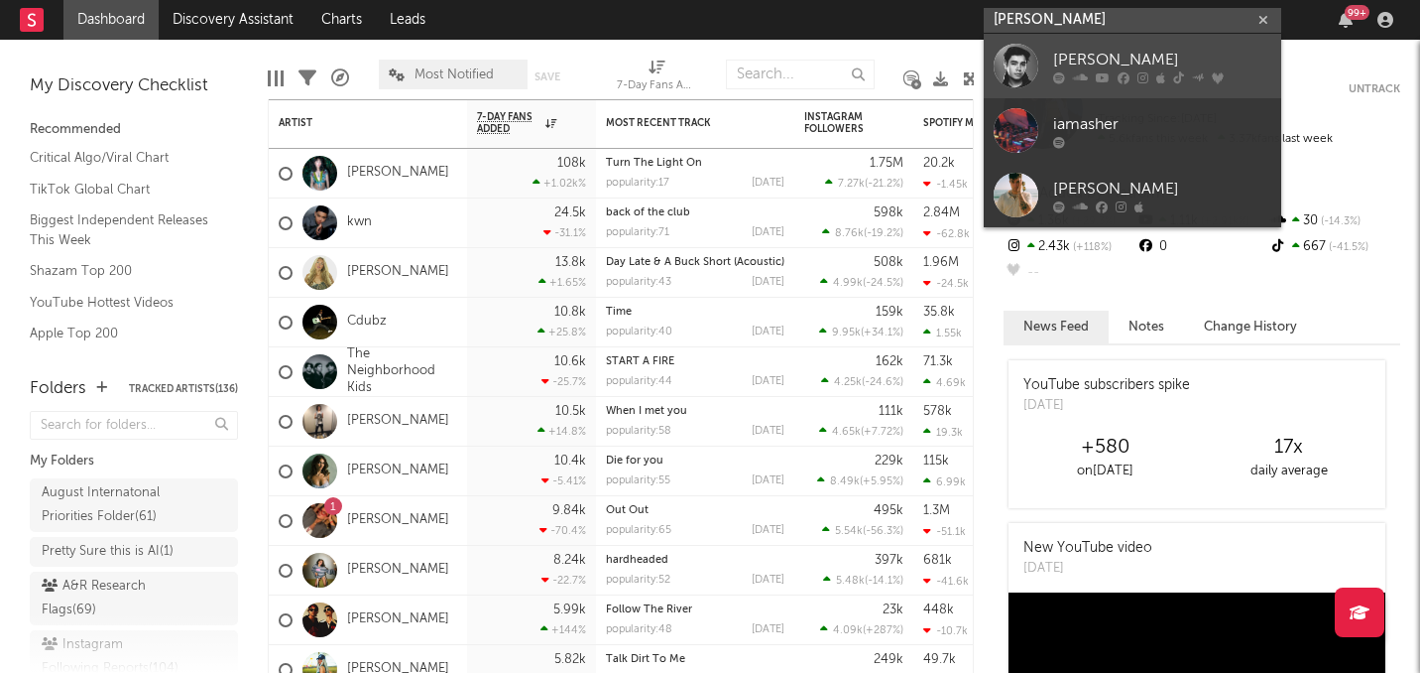
type input "[PERSON_NAME]"
click at [1009, 62] on div at bounding box center [1016, 66] width 45 height 45
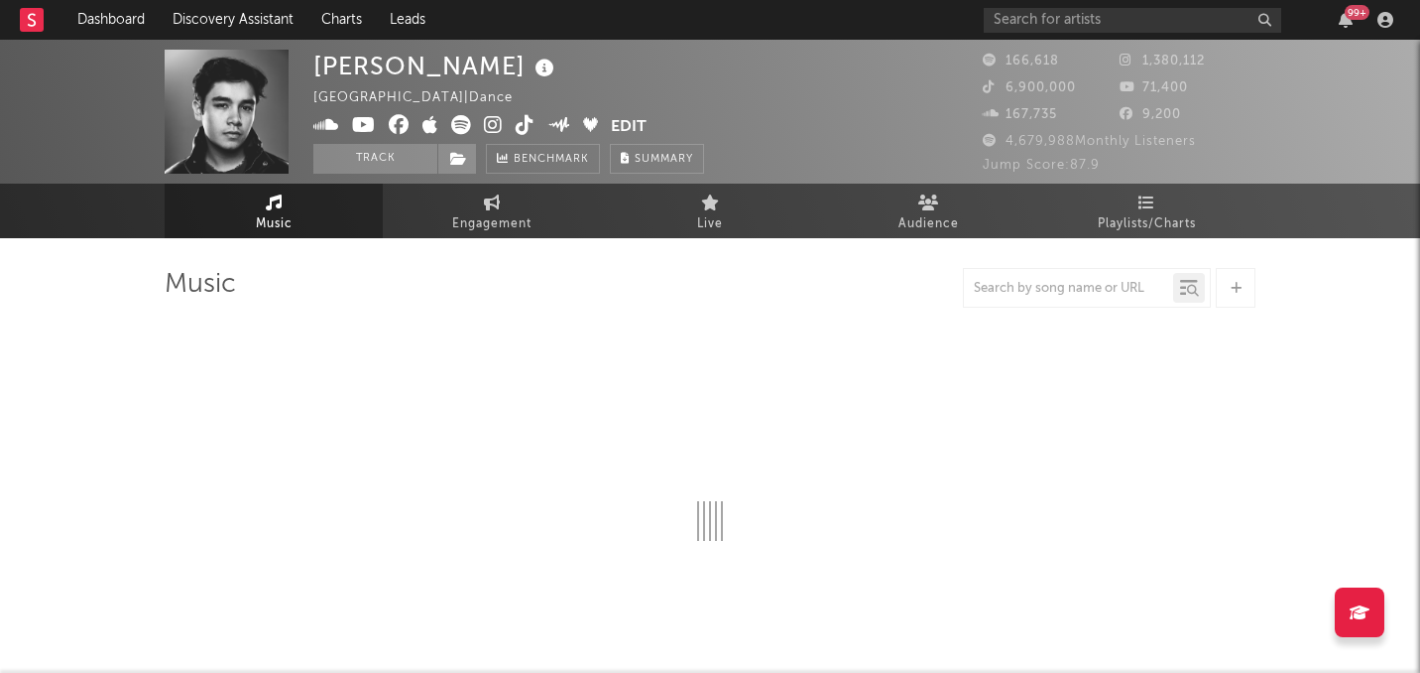
select select "6m"
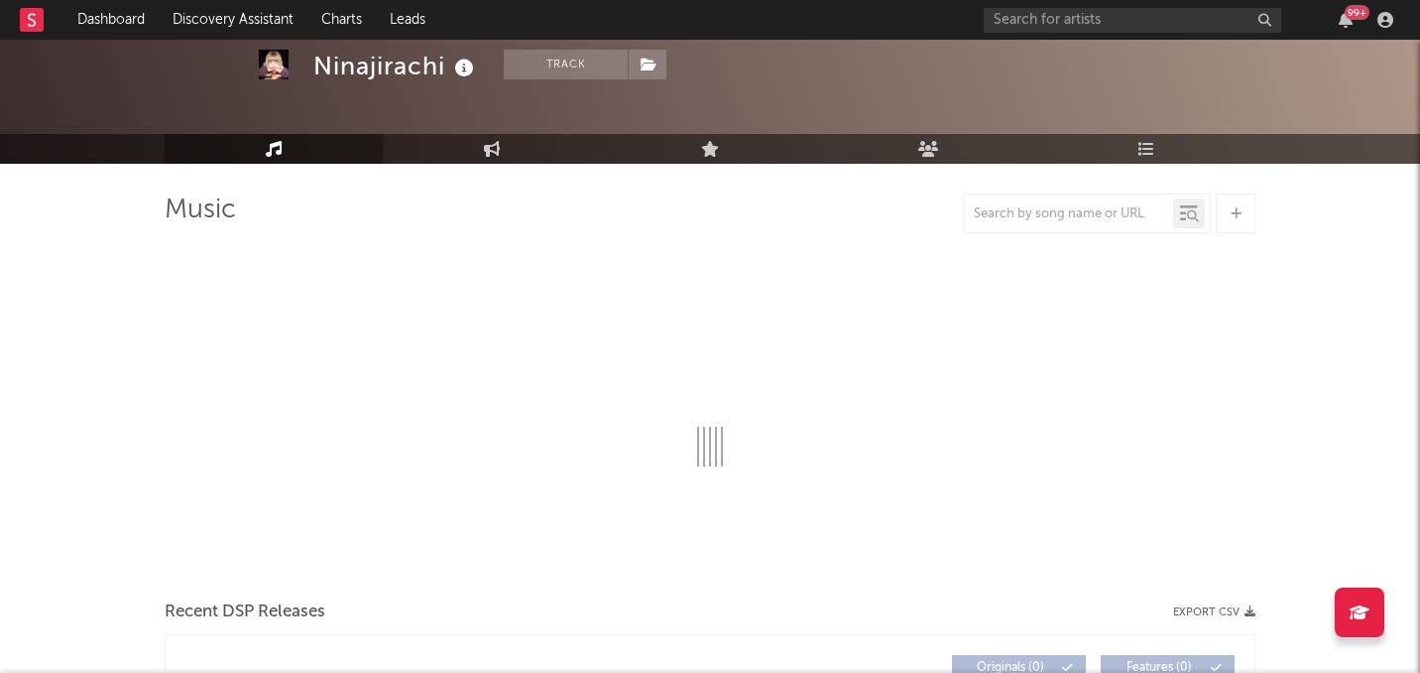
scroll to position [96, 0]
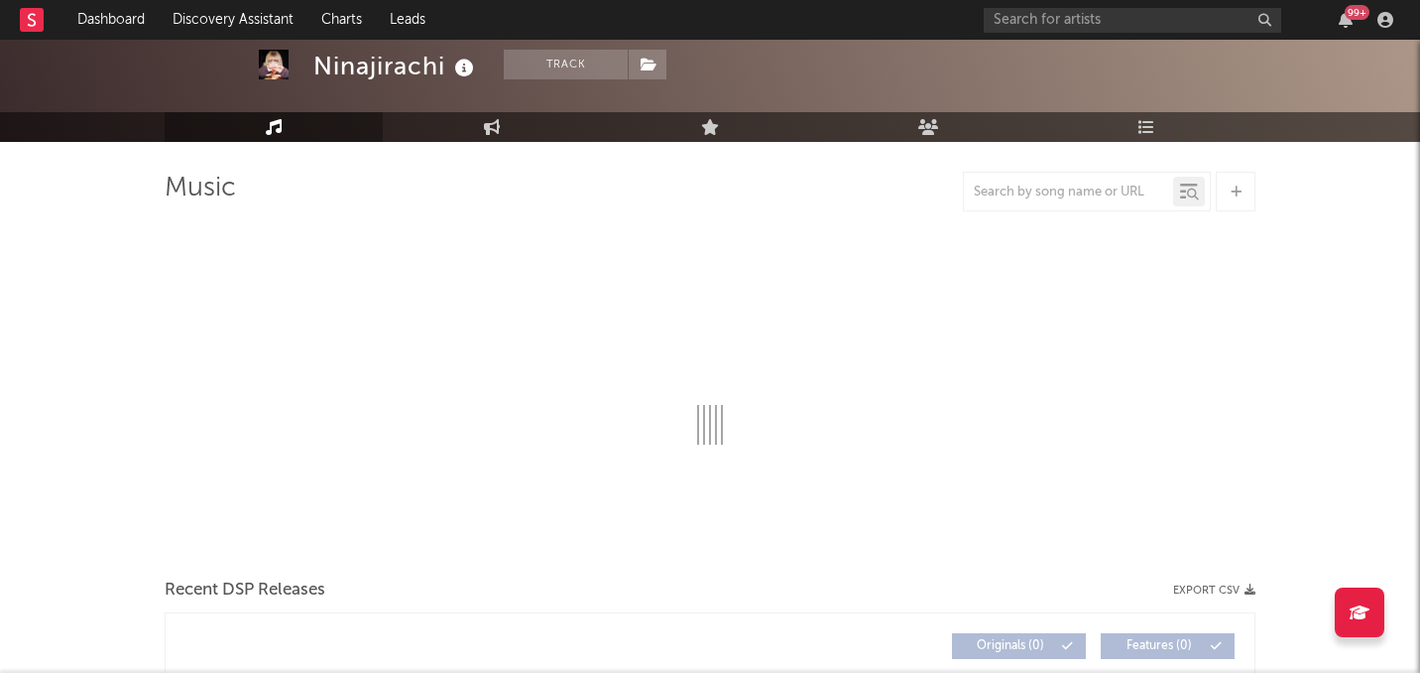
select select "6m"
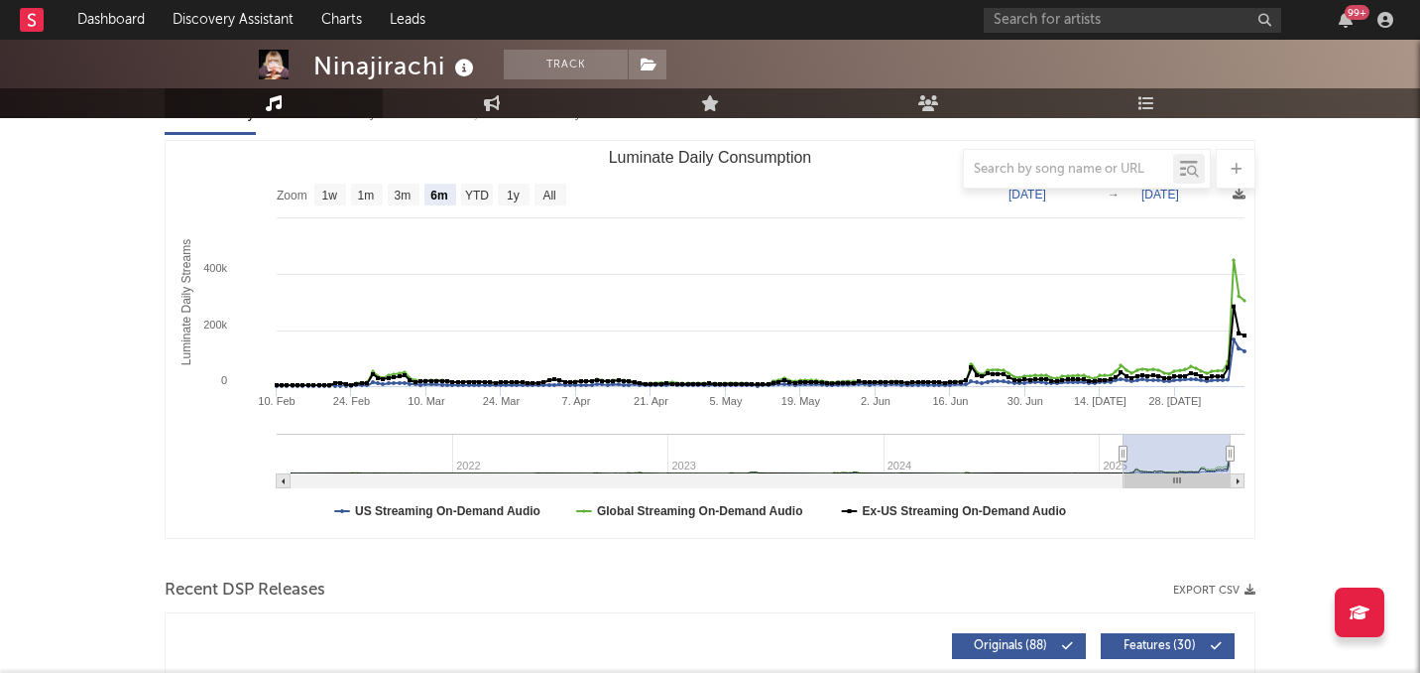
scroll to position [186, 0]
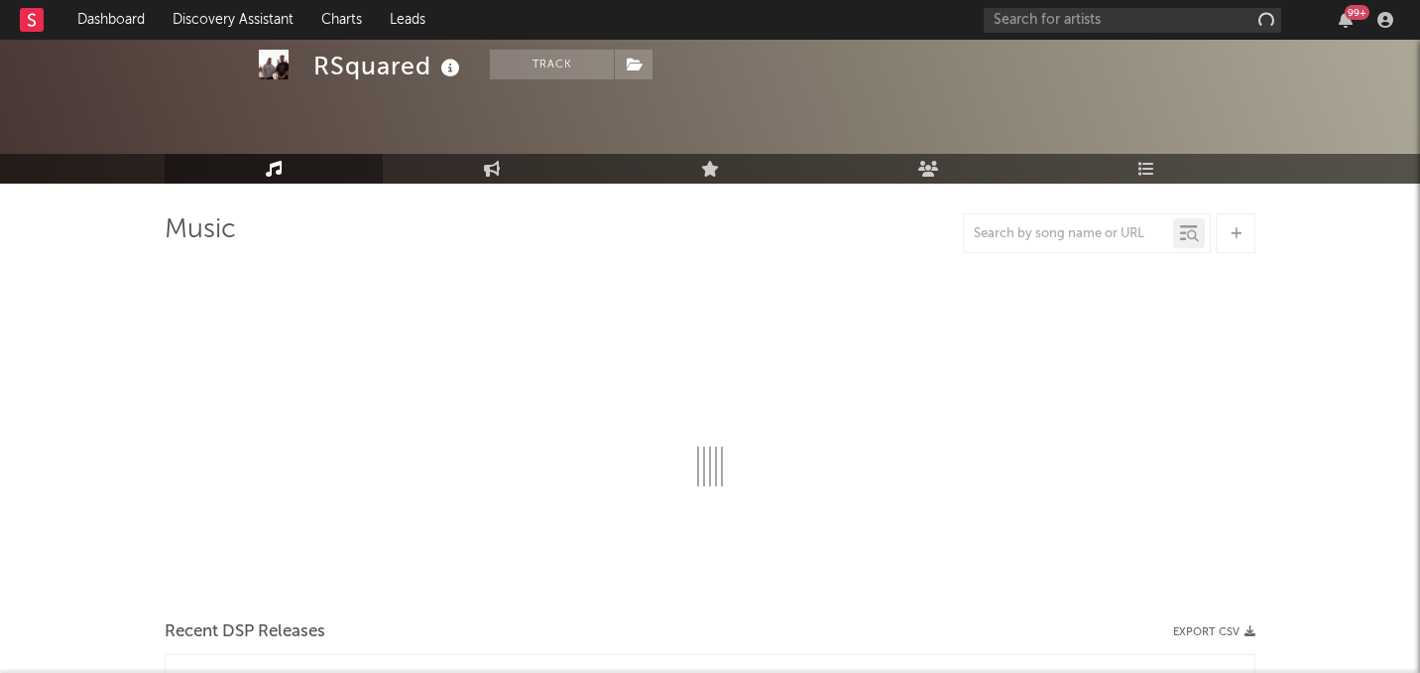
scroll to position [128, 0]
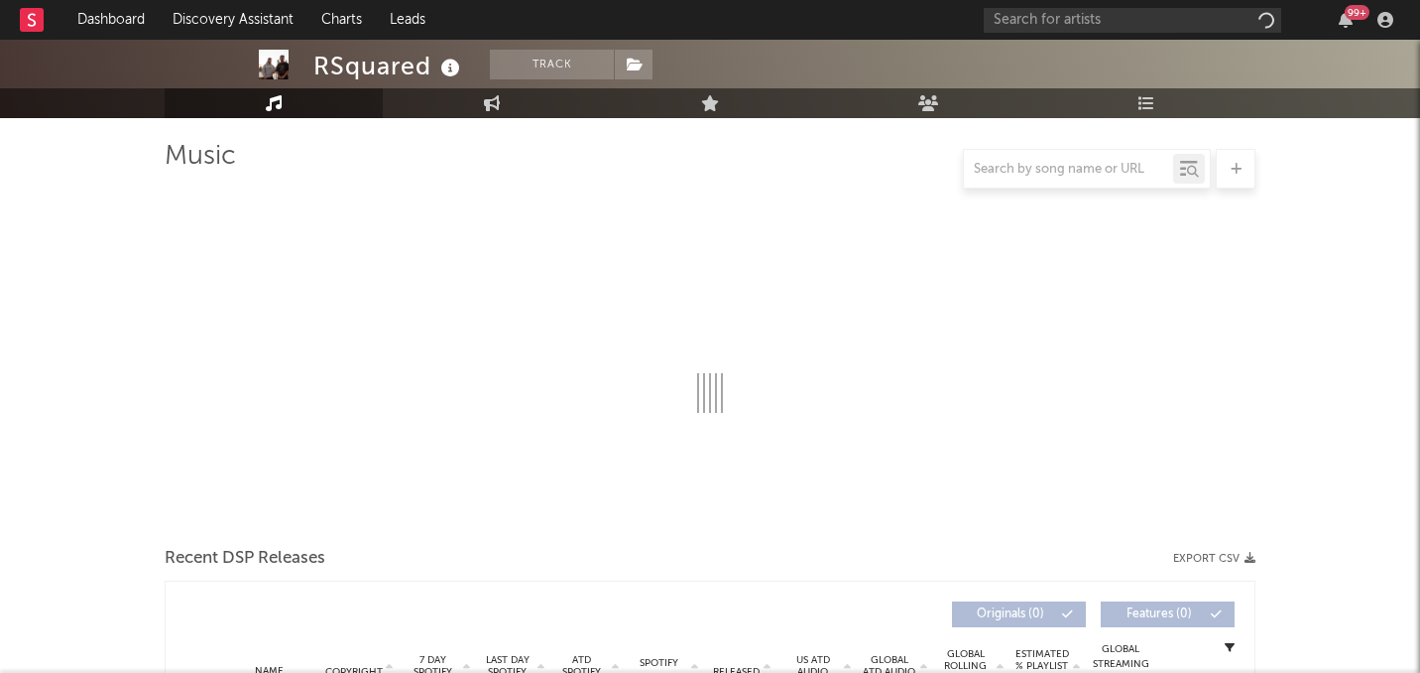
select select "6m"
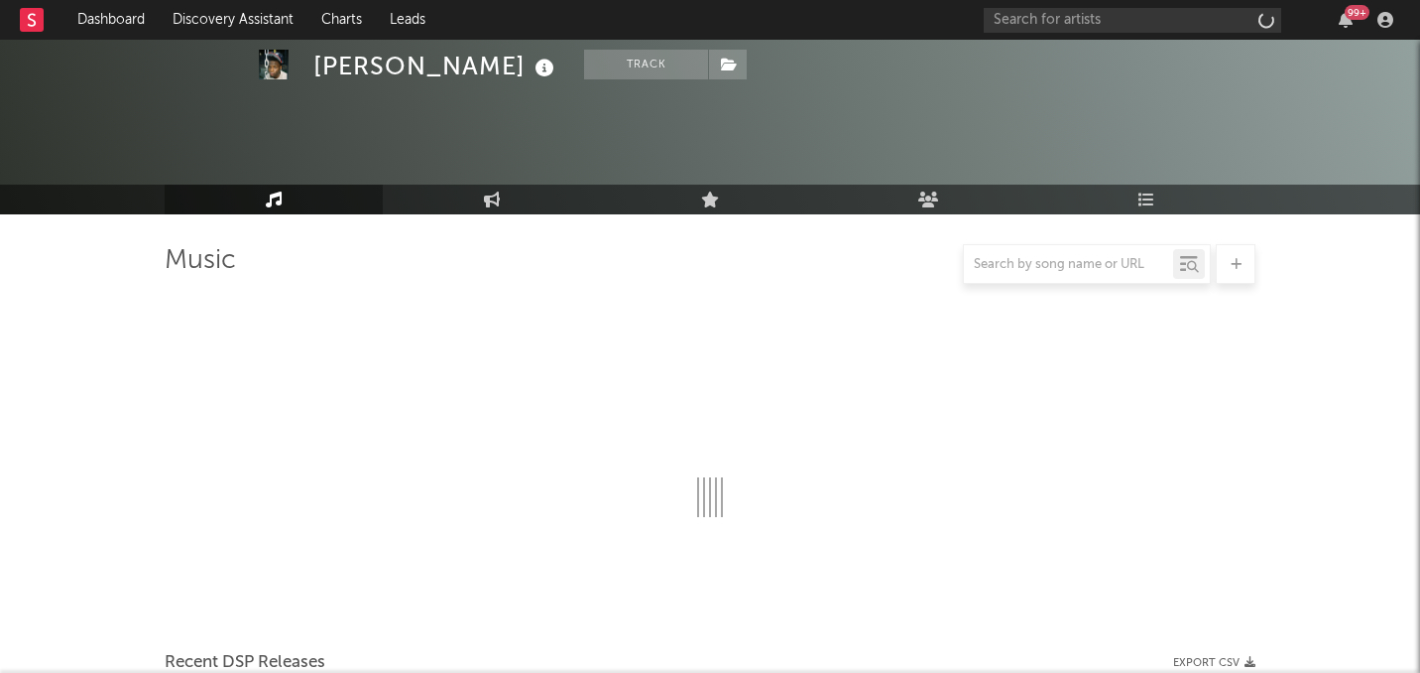
select select "1w"
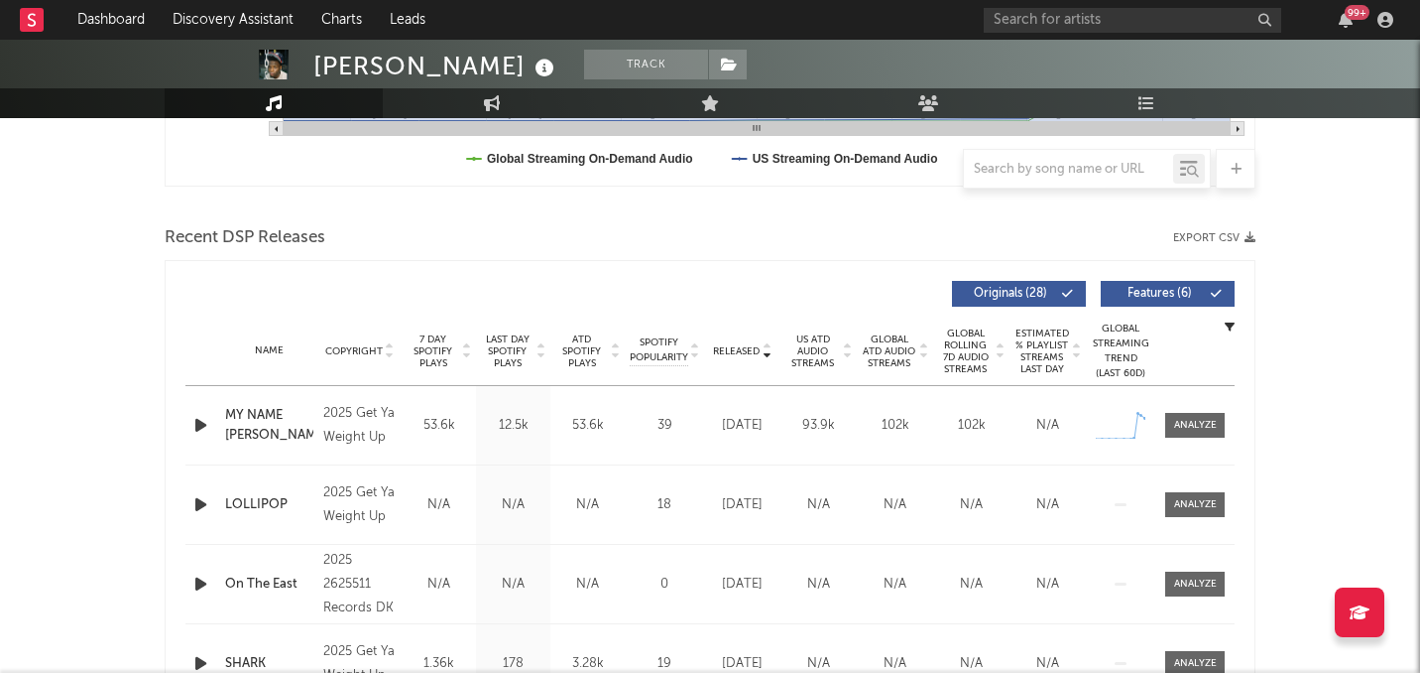
scroll to position [724, 0]
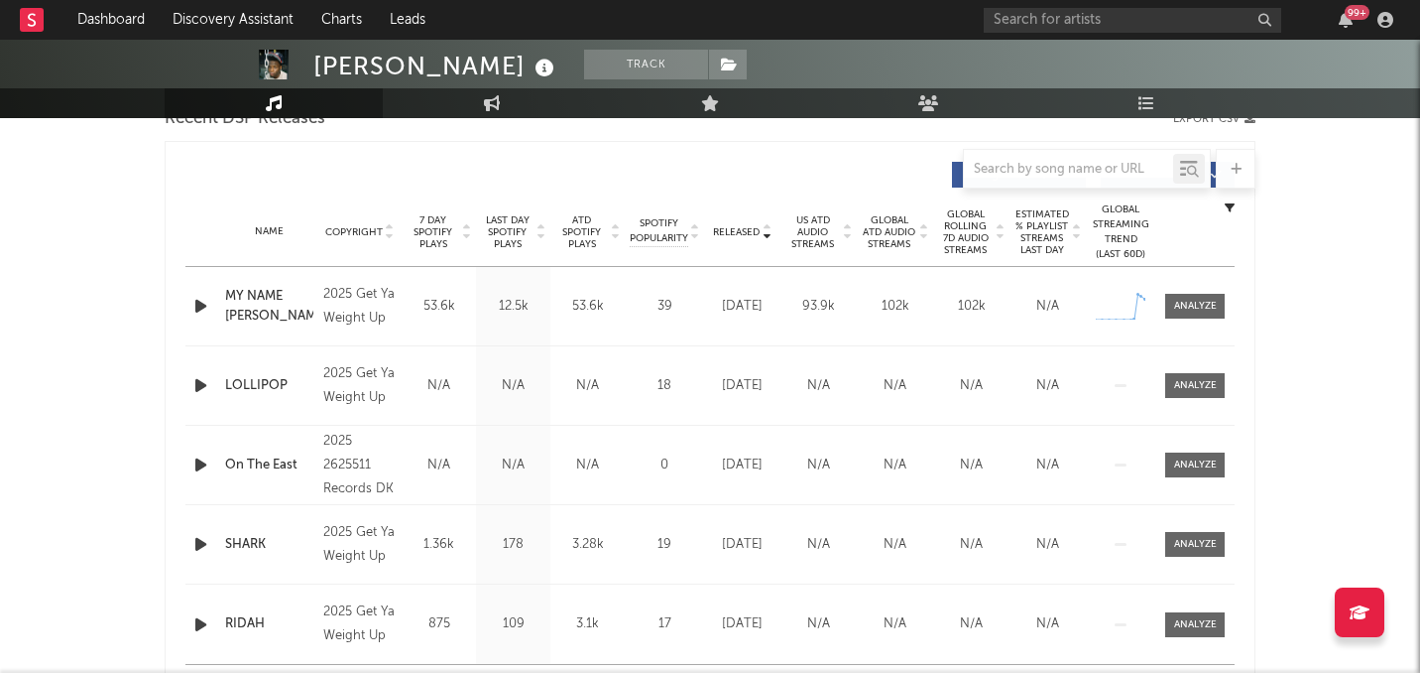
click at [417, 234] on span "7 Day Spotify Plays" at bounding box center [433, 232] width 53 height 36
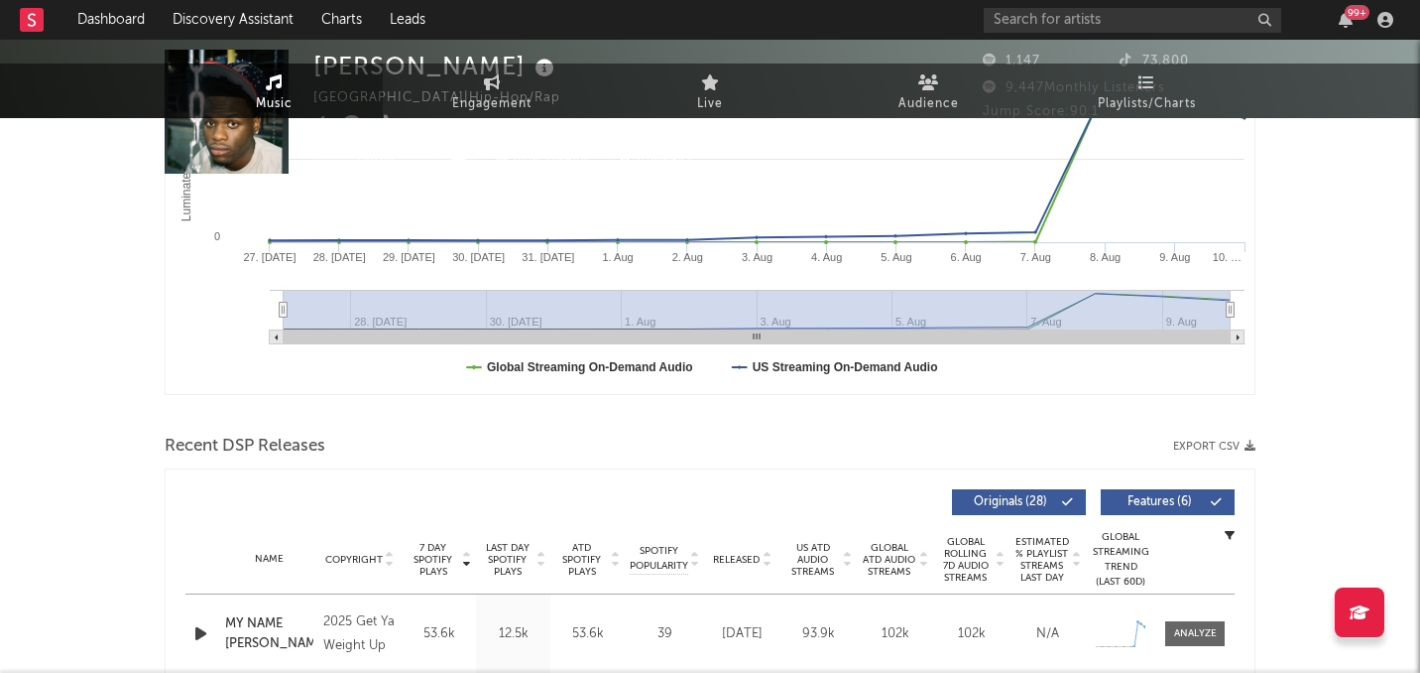
scroll to position [0, 0]
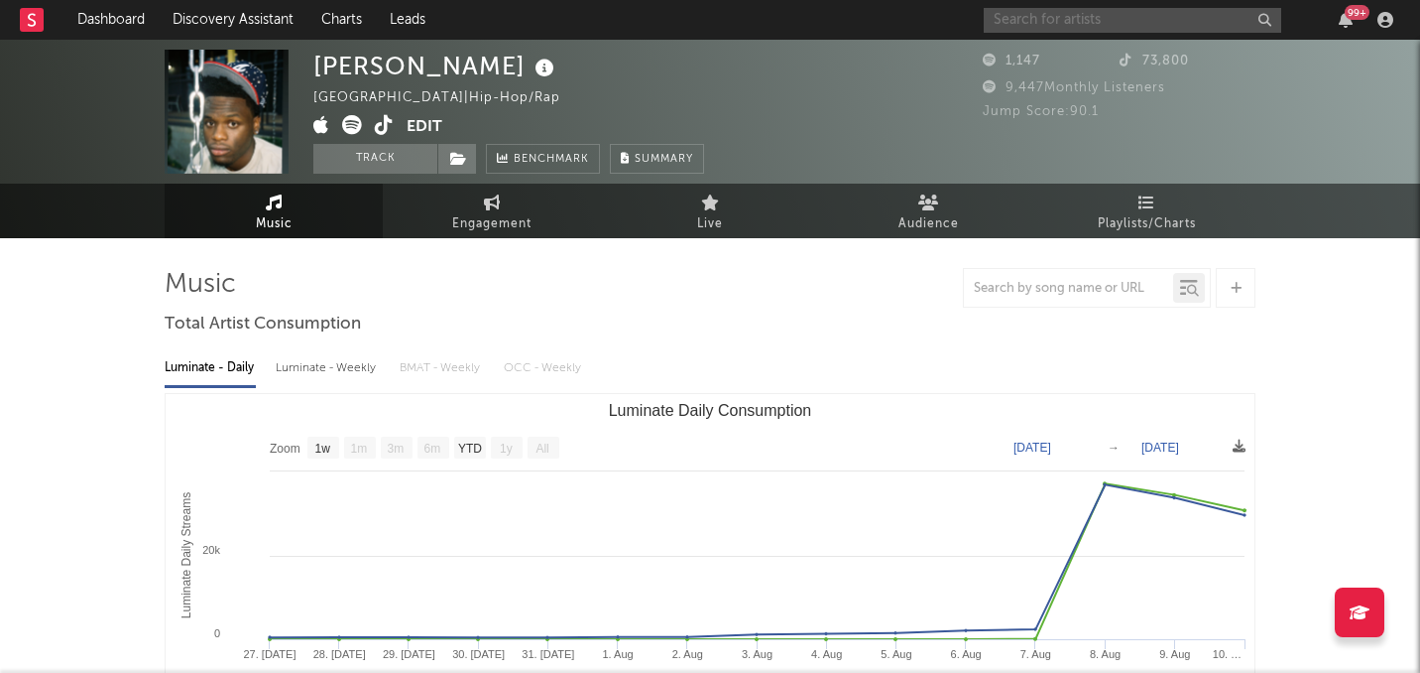
click at [1056, 17] on input "text" at bounding box center [1133, 20] width 298 height 25
type input "d"
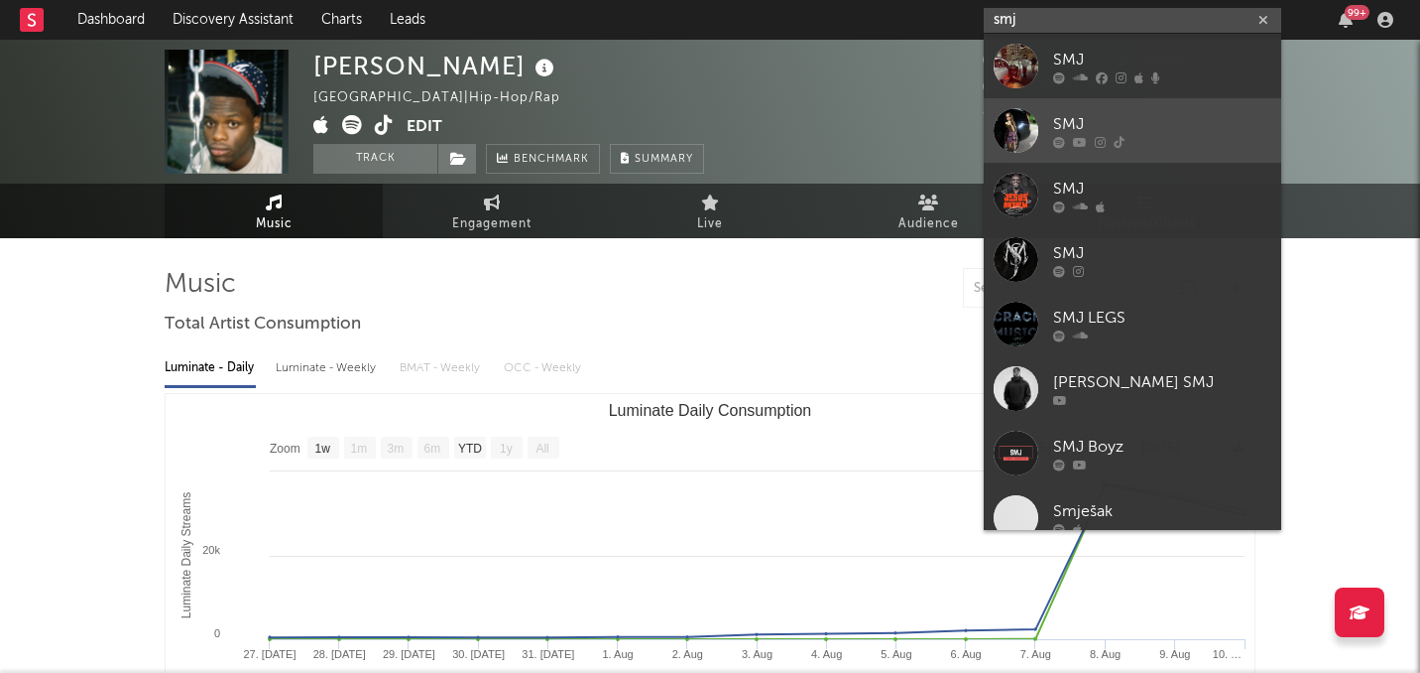
type input "smj"
click at [1010, 132] on div at bounding box center [1016, 130] width 45 height 45
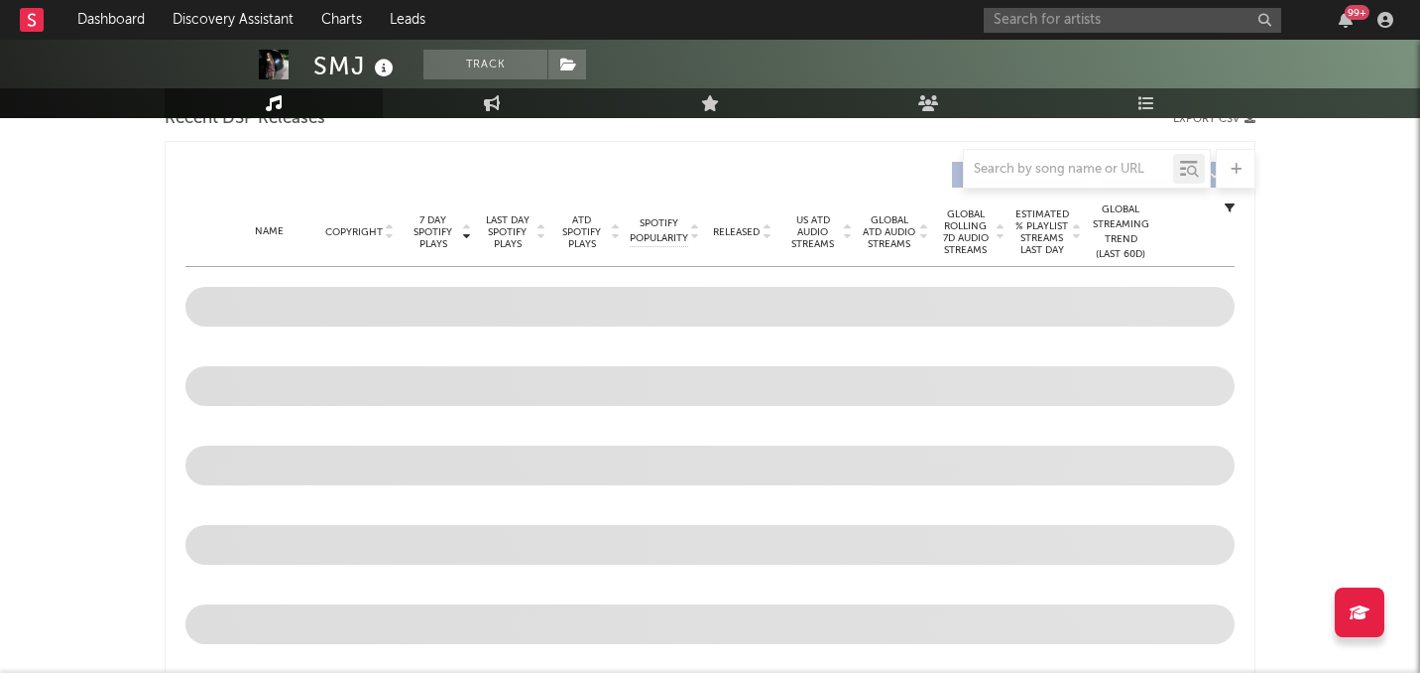
select select "1w"
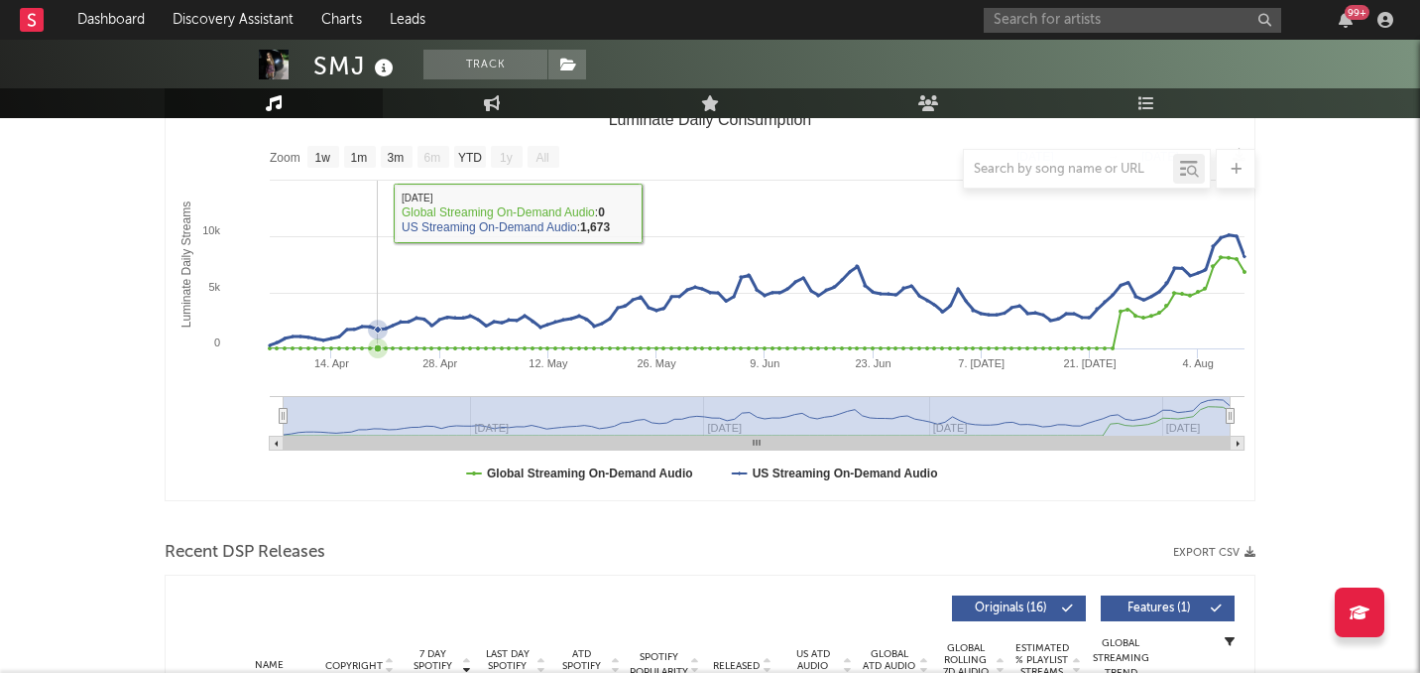
scroll to position [329, 0]
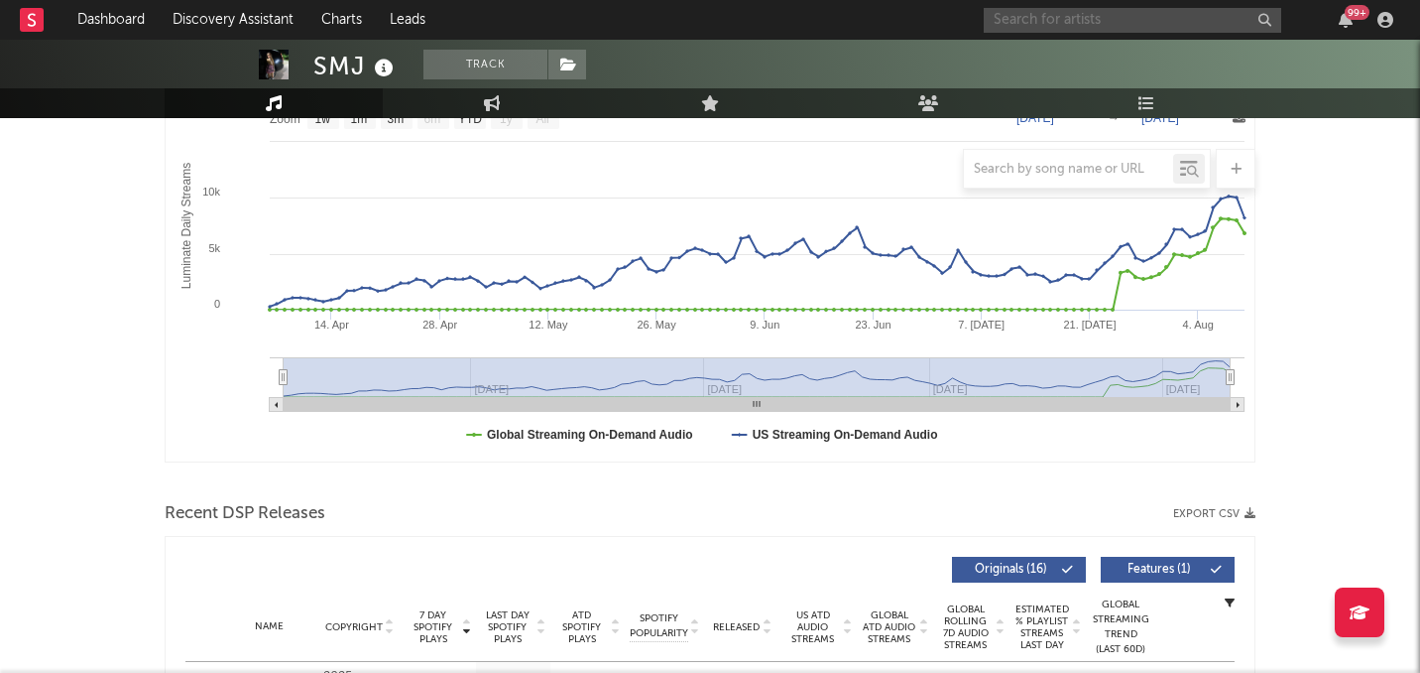
click at [1091, 26] on input "text" at bounding box center [1133, 20] width 298 height 25
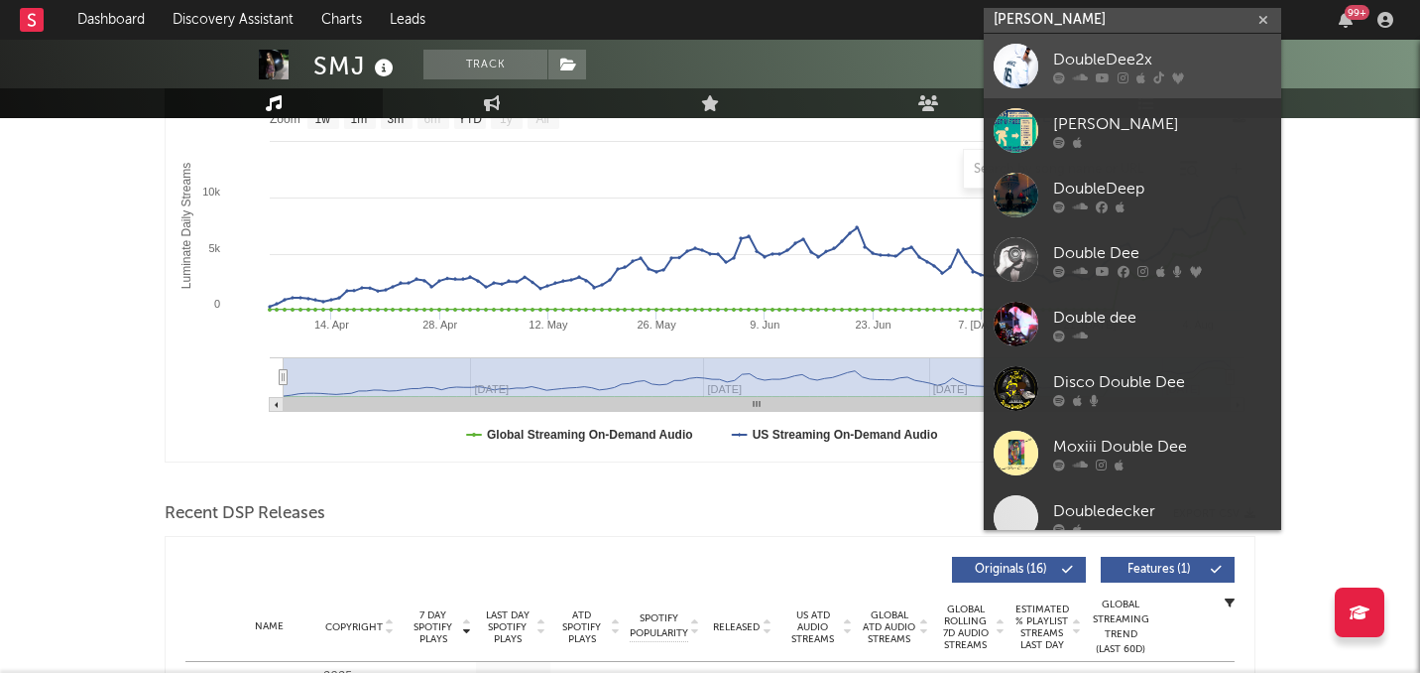
type input "[PERSON_NAME]"
click at [1073, 37] on link "DoubleDee2x" at bounding box center [1133, 66] width 298 height 64
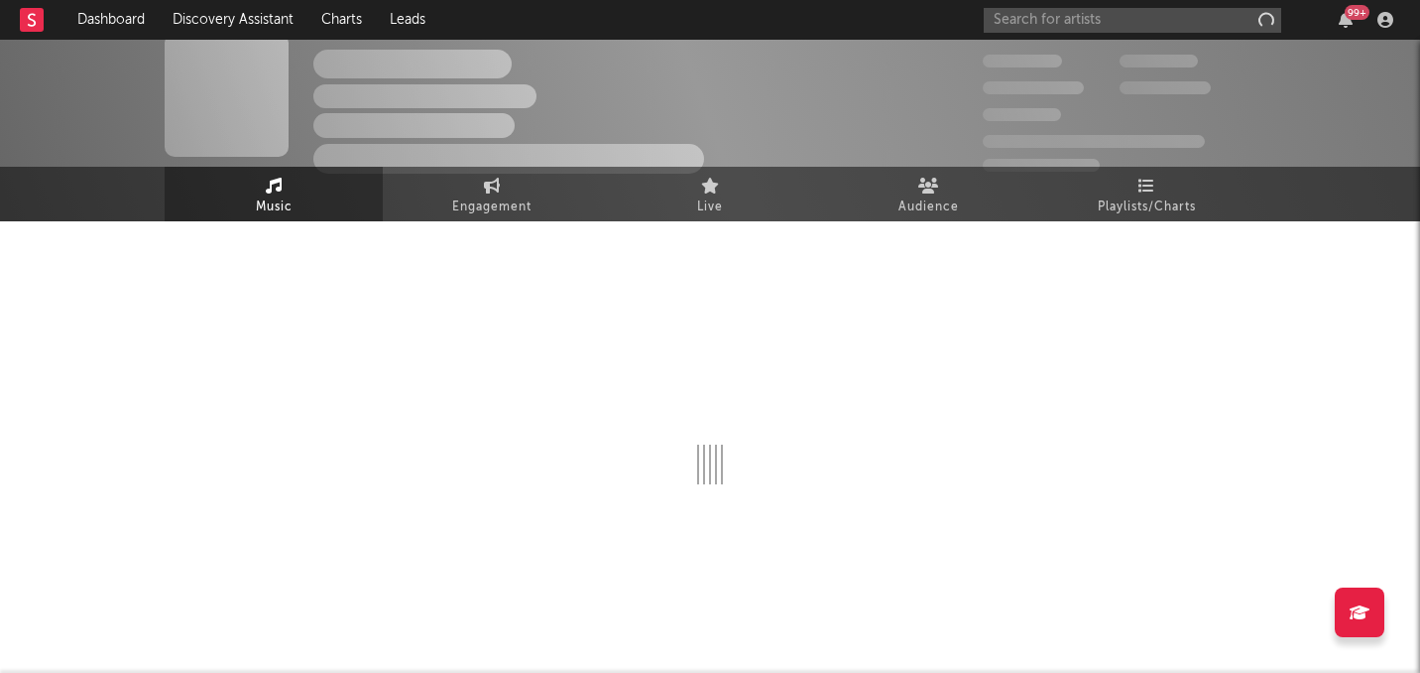
scroll to position [17, 0]
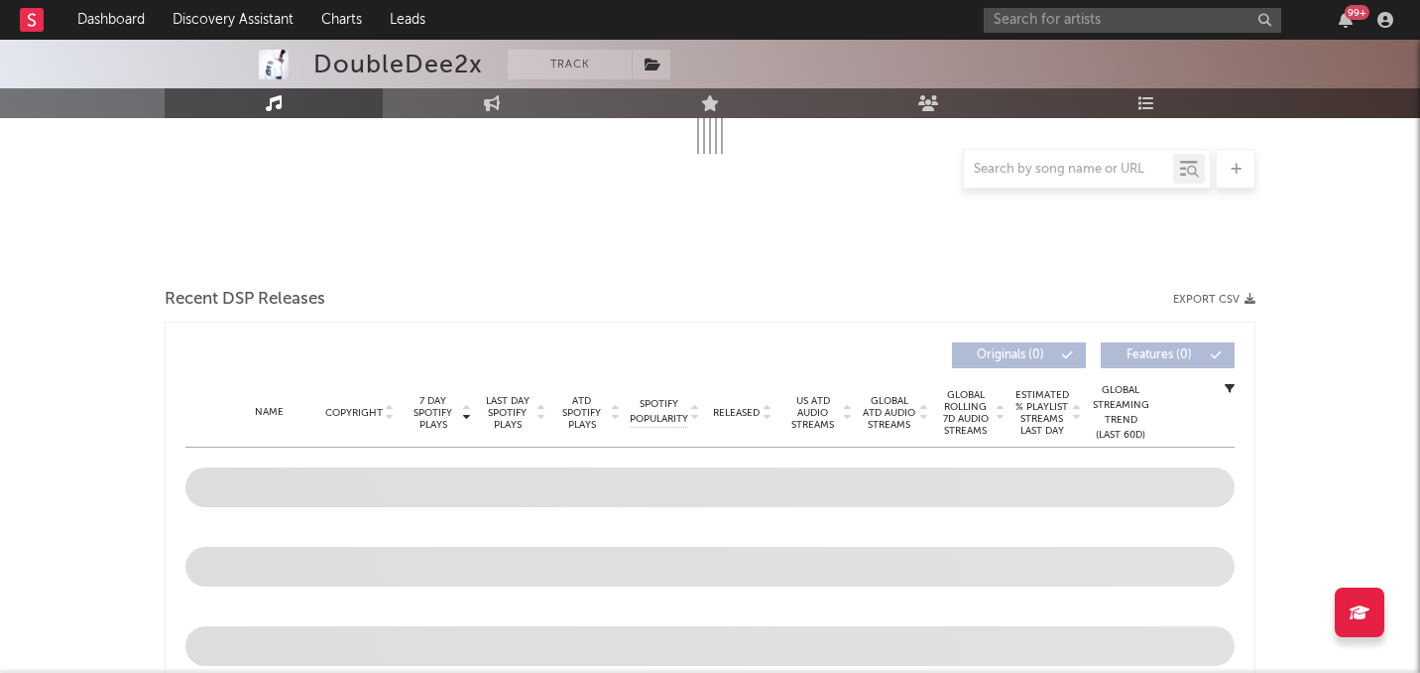
select select "6m"
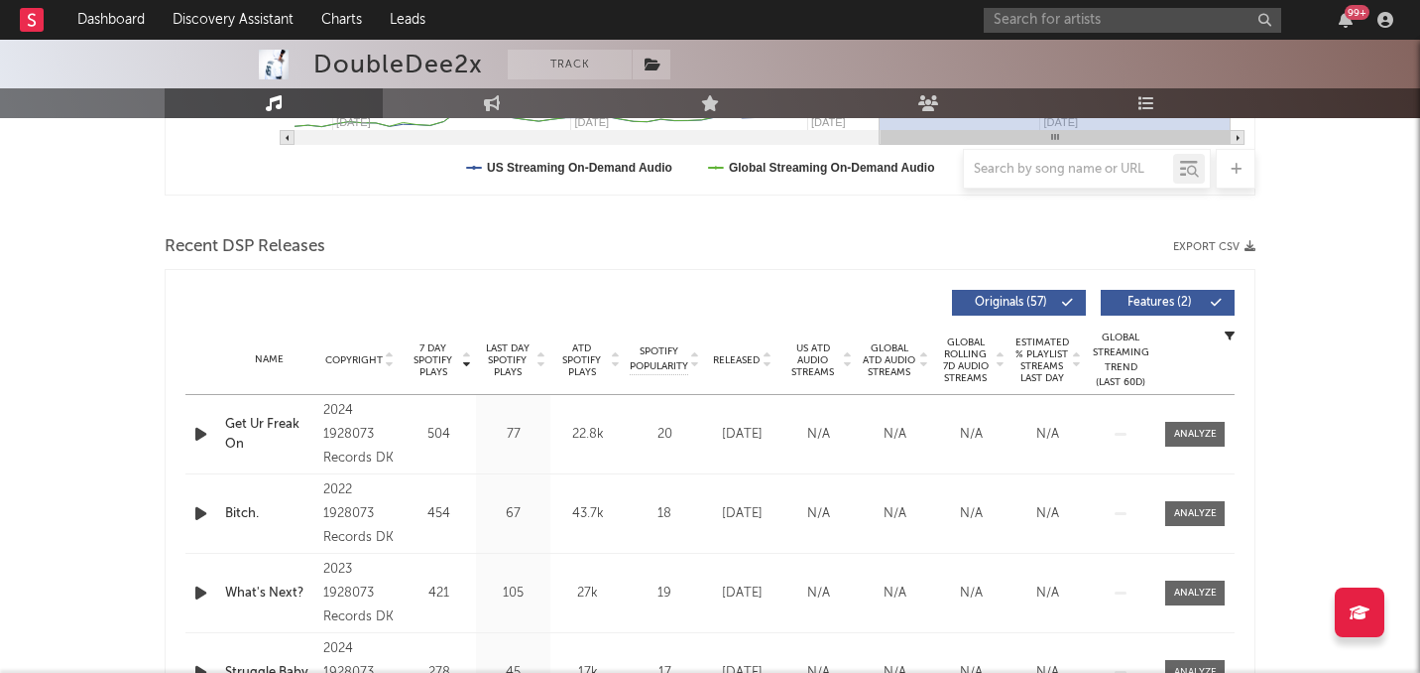
scroll to position [598, 0]
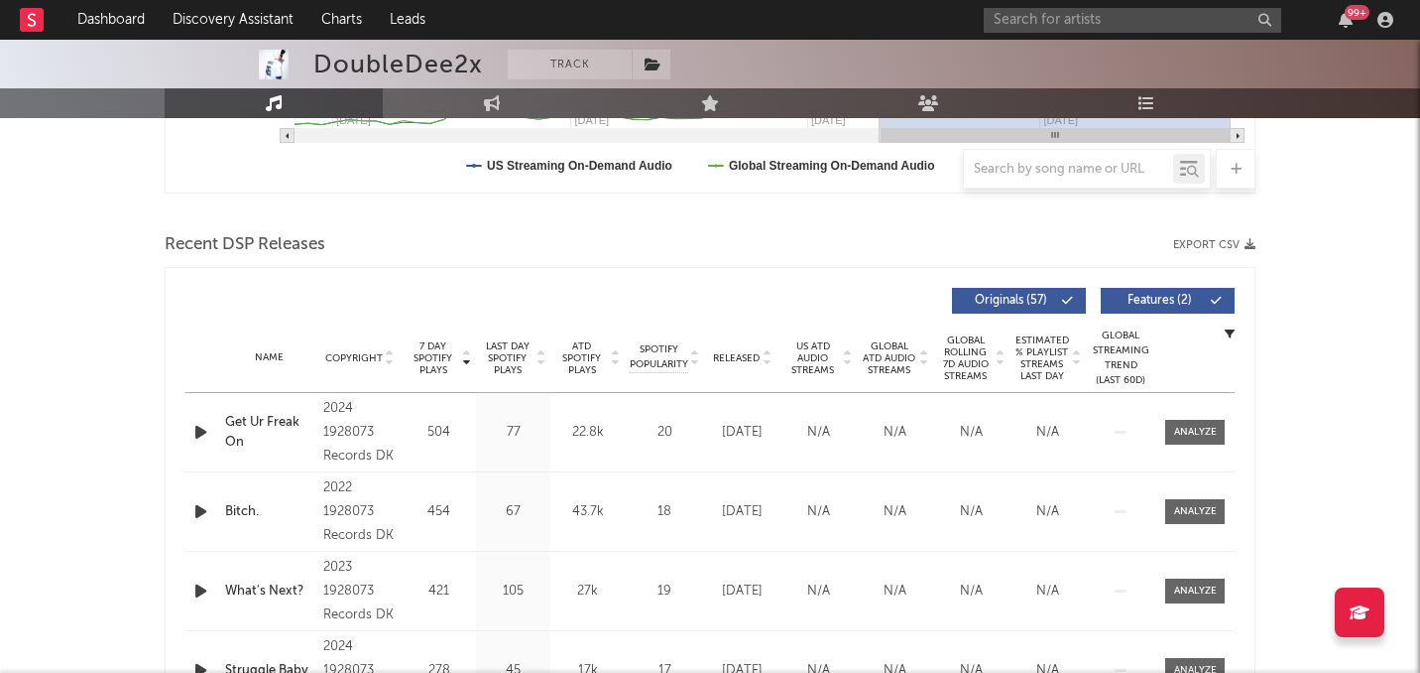
click at [739, 356] on span "Released" at bounding box center [736, 358] width 47 height 12
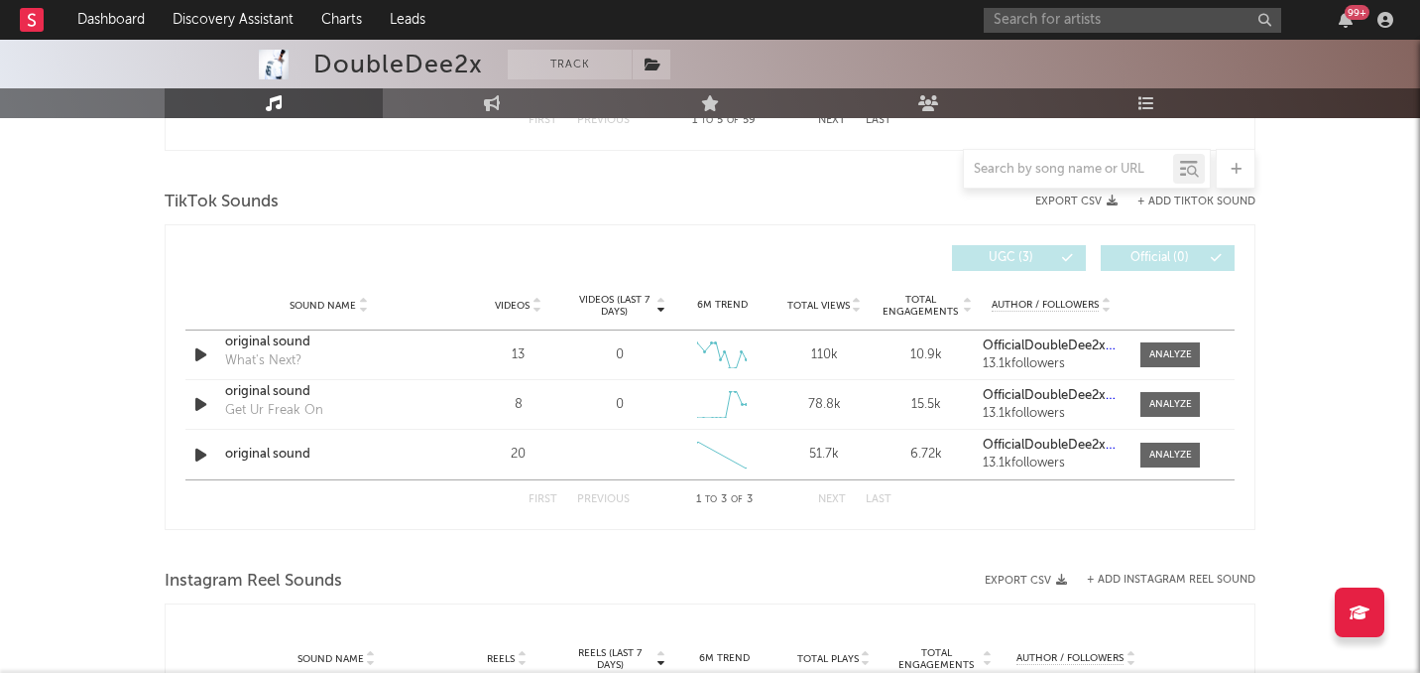
scroll to position [1286, 0]
click at [1026, 33] on div "99 +" at bounding box center [1192, 20] width 417 height 40
click at [1030, 24] on input "text" at bounding box center [1133, 20] width 298 height 25
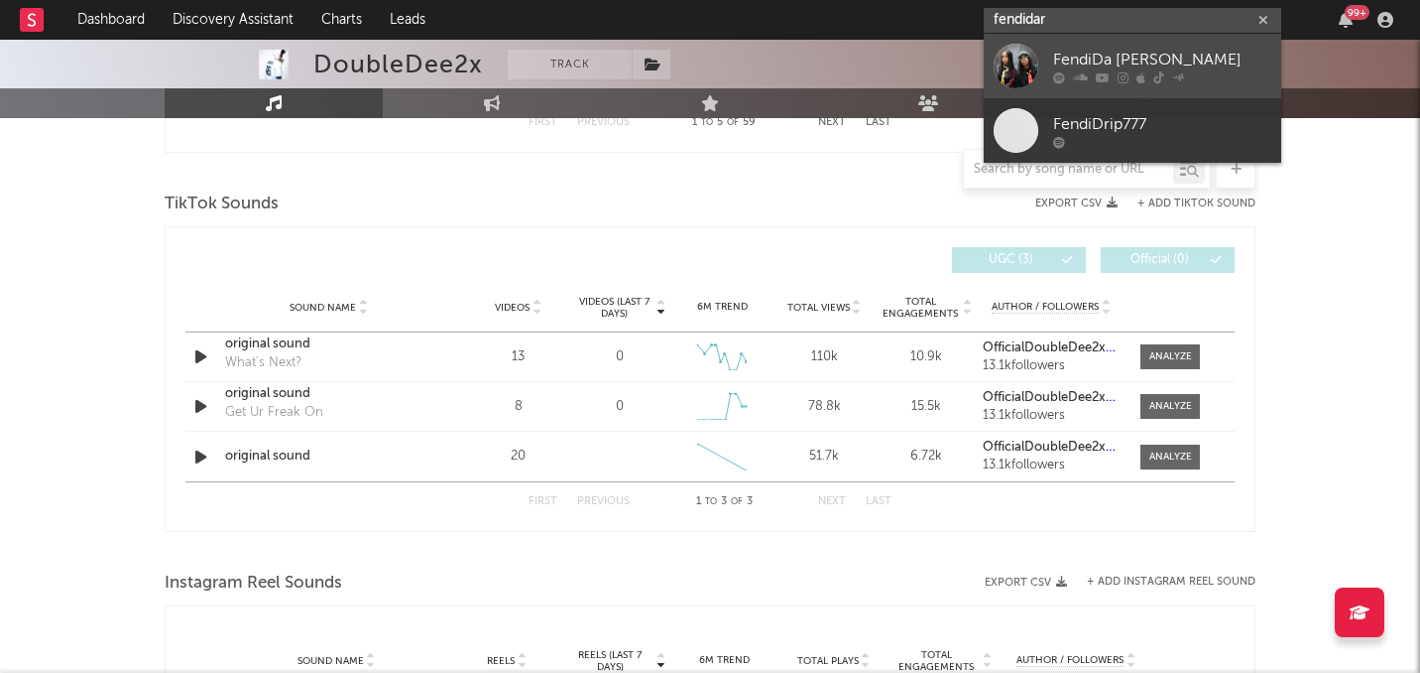
type input "fendidar"
click at [1047, 47] on link "FendiDa [PERSON_NAME]" at bounding box center [1133, 66] width 298 height 64
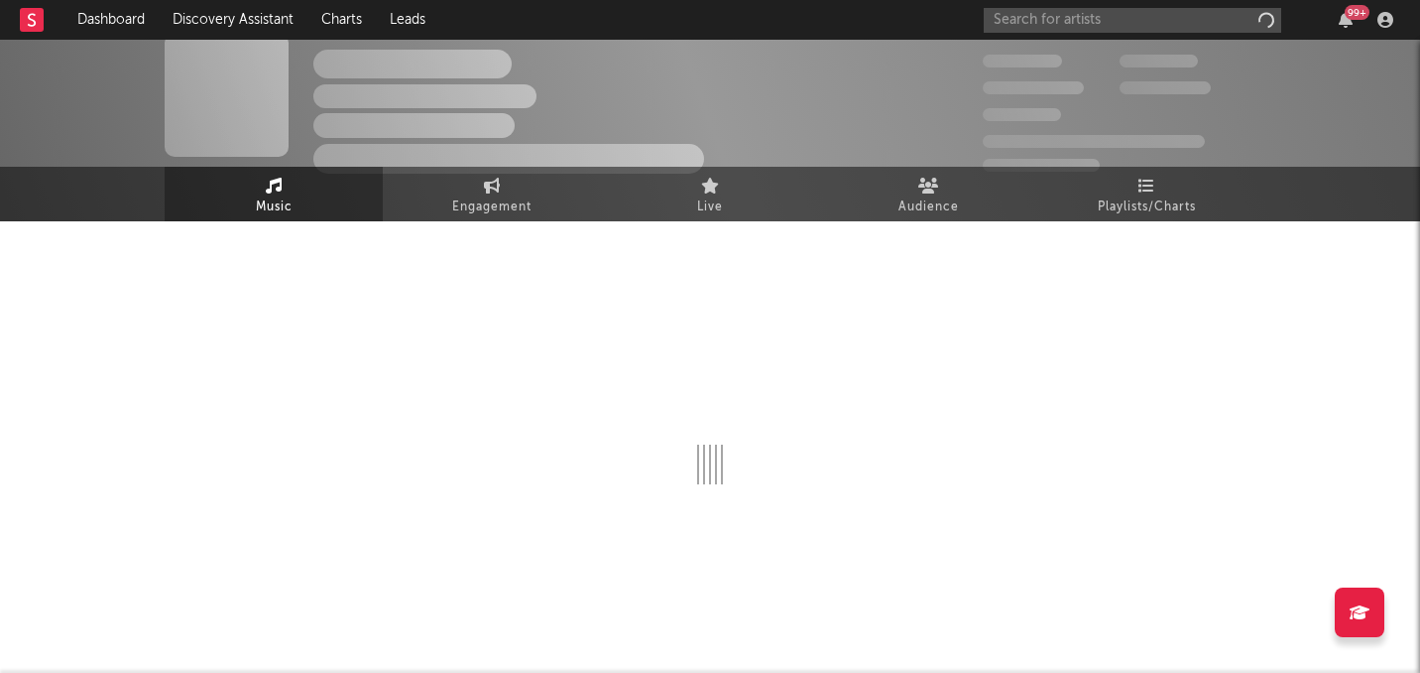
scroll to position [17, 0]
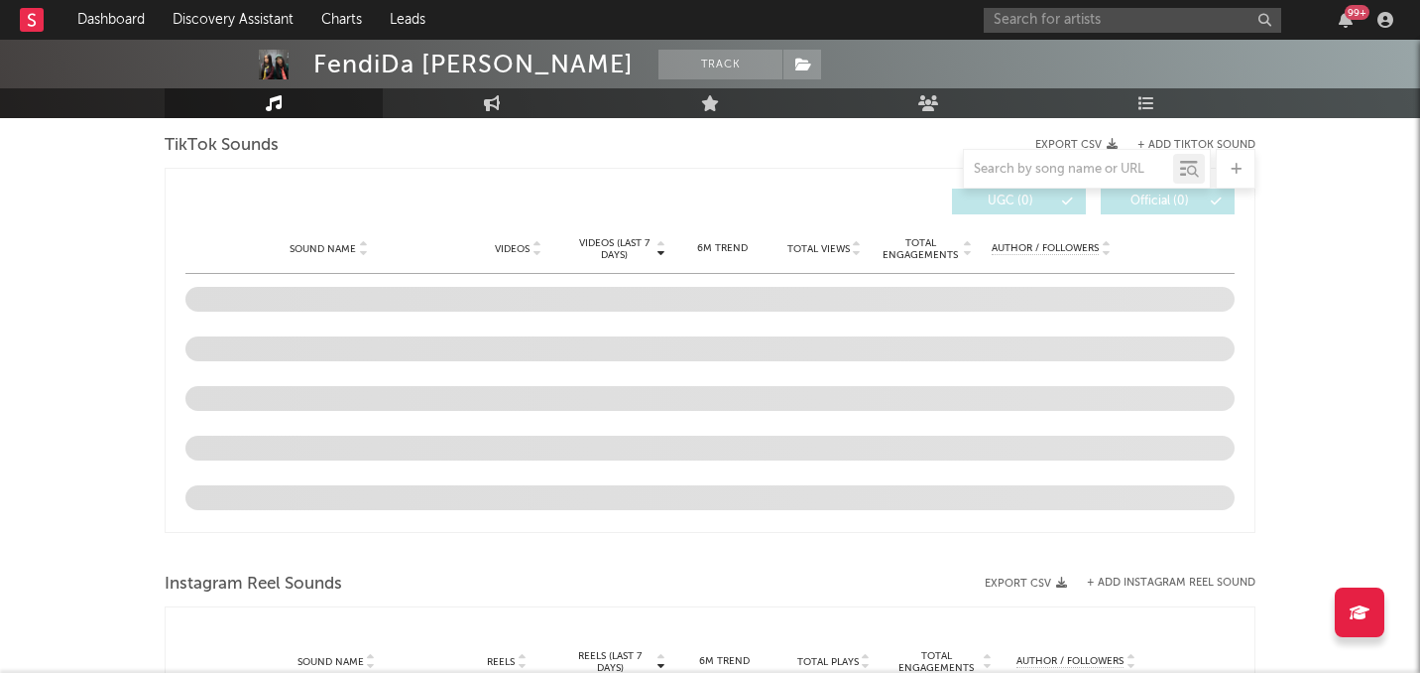
select select "6m"
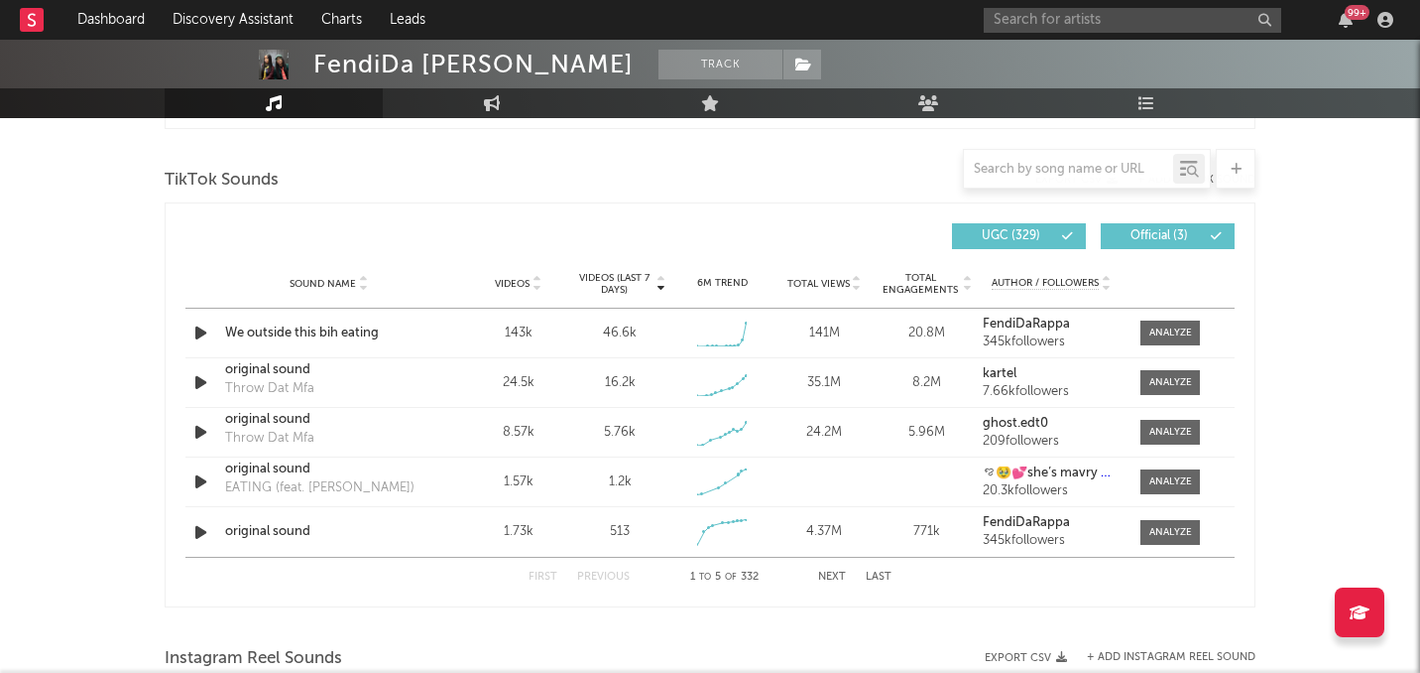
scroll to position [1305, 0]
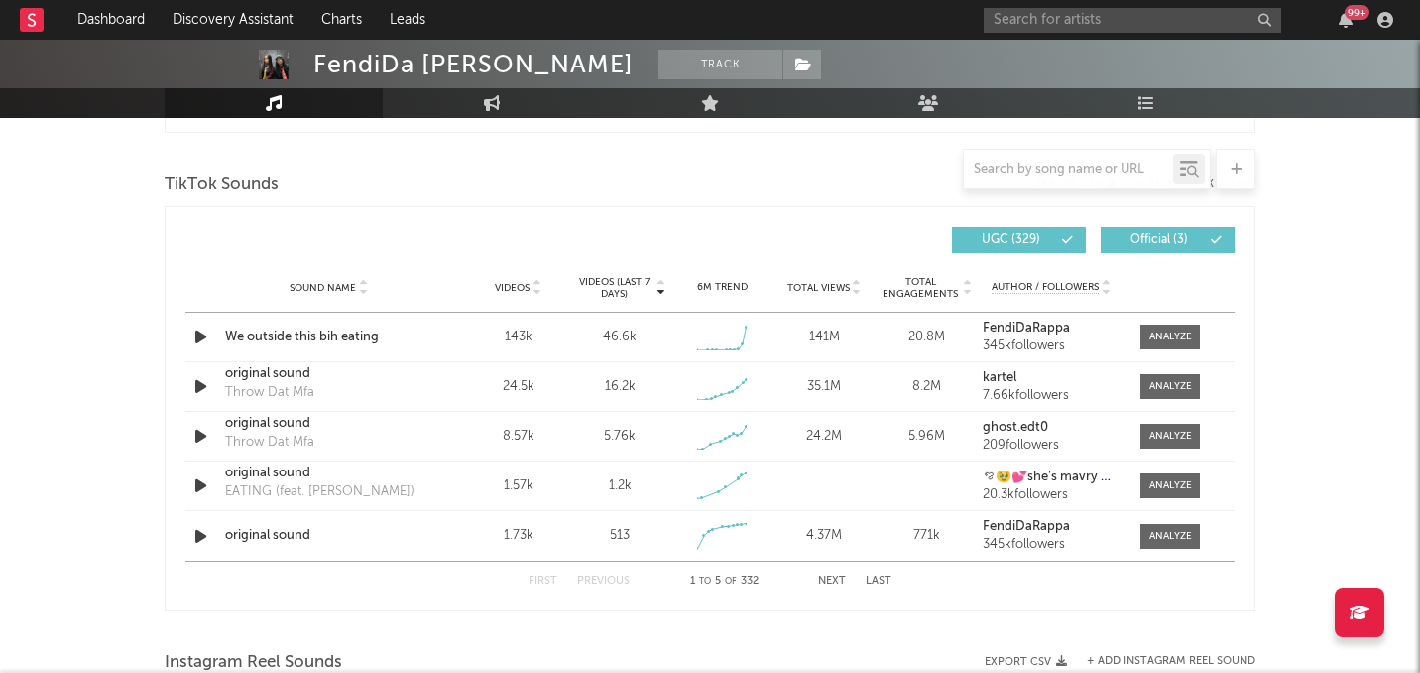
click at [524, 286] on span "Videos" at bounding box center [512, 288] width 35 height 12
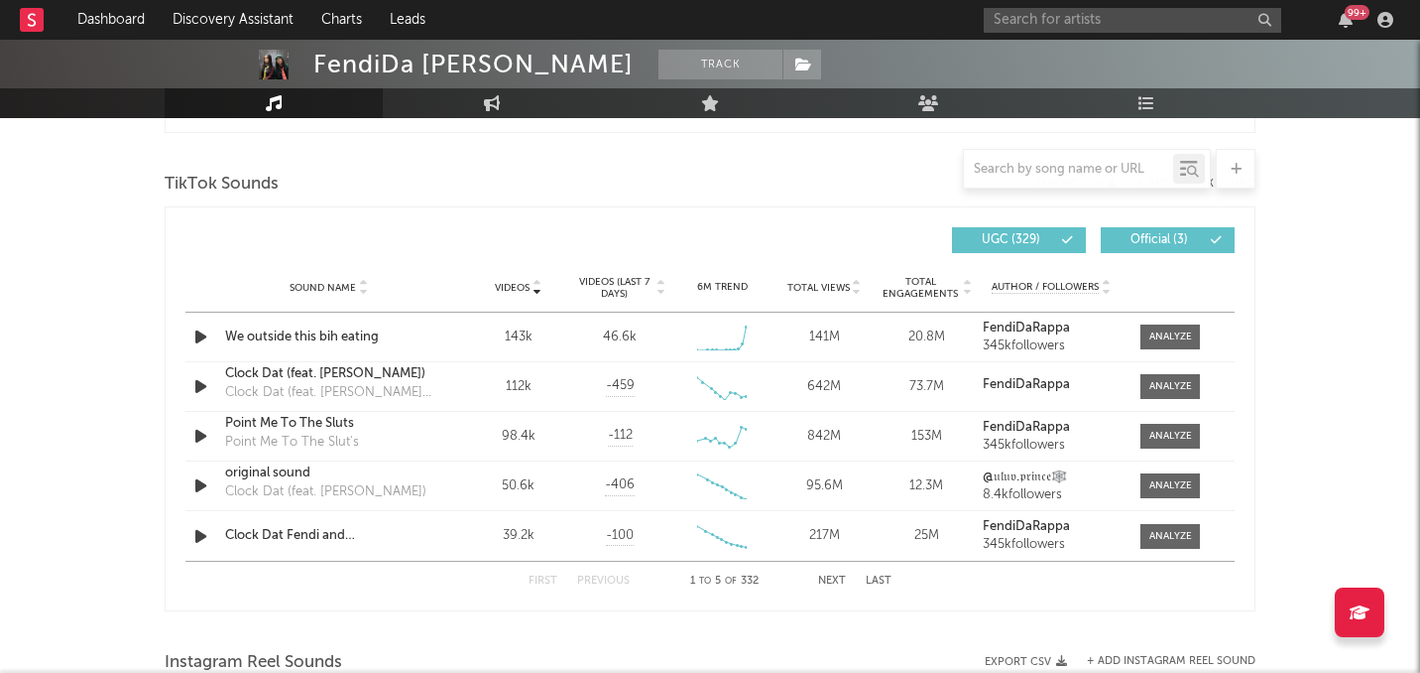
click at [603, 278] on span "Videos (last 7 days)" at bounding box center [614, 288] width 80 height 24
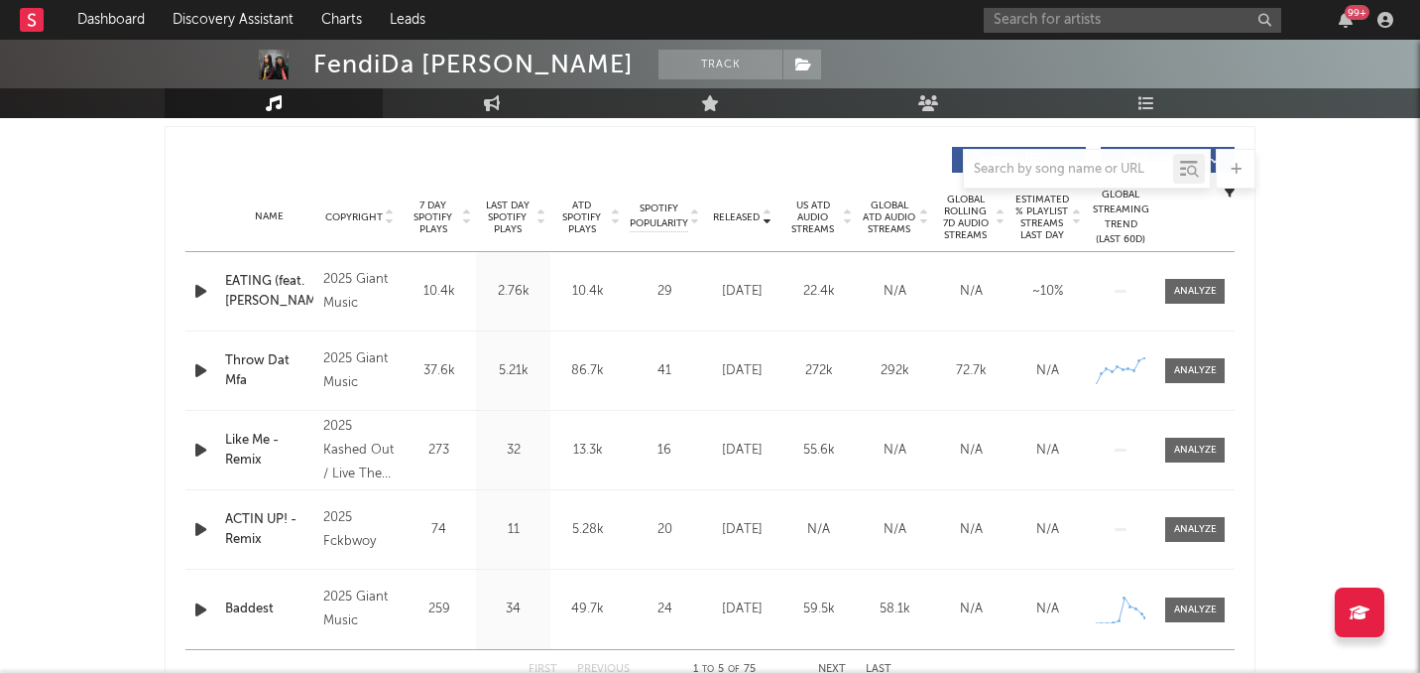
scroll to position [737, 0]
